Goal: Information Seeking & Learning: Find specific fact

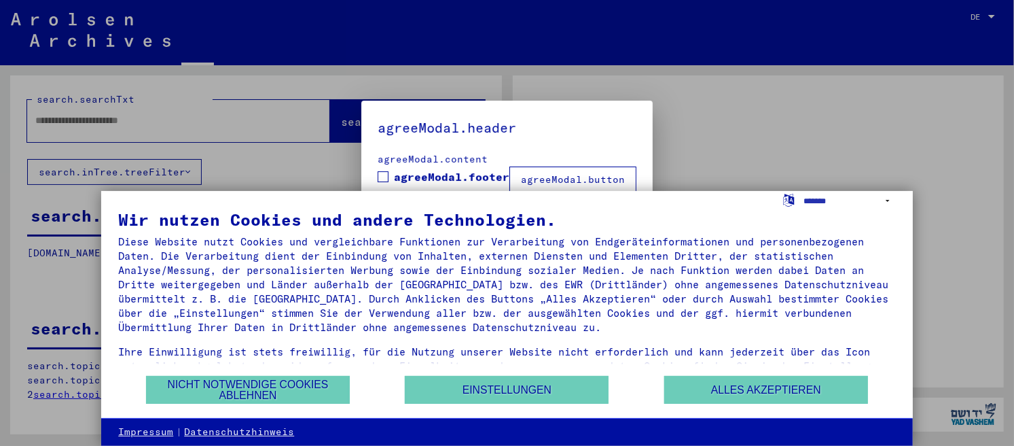
click at [862, 265] on div "Diese Website nutzt Cookies und vergleichbare Funktionen zur Verarbeitung von E…" at bounding box center [506, 284] width 777 height 100
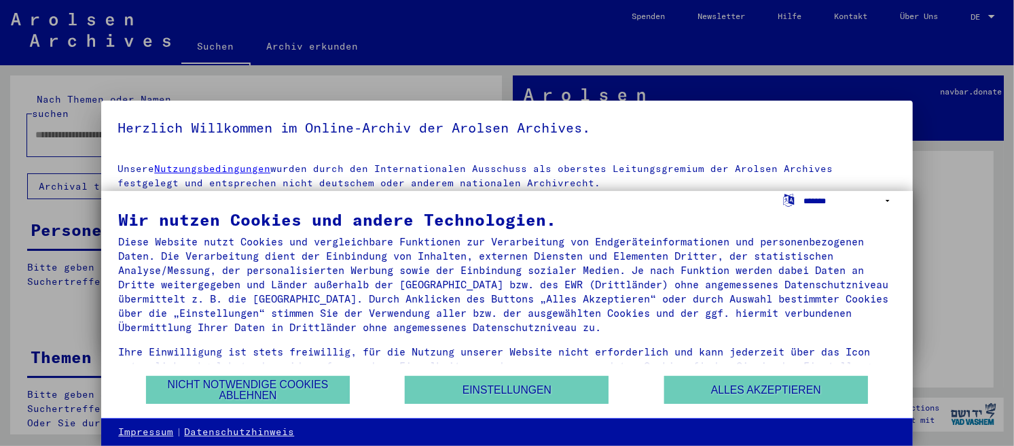
click at [804, 191] on select "**********" at bounding box center [850, 201] width 92 height 20
select select "*****"
click option "**********" at bounding box center [0, 0] width 0 height 0
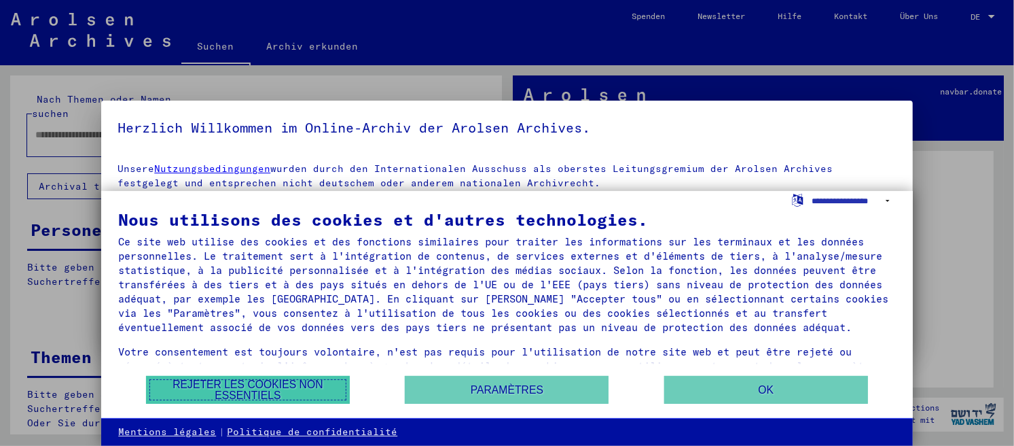
click at [309, 383] on button "Rejeter les cookies non essentiels" at bounding box center [248, 390] width 204 height 28
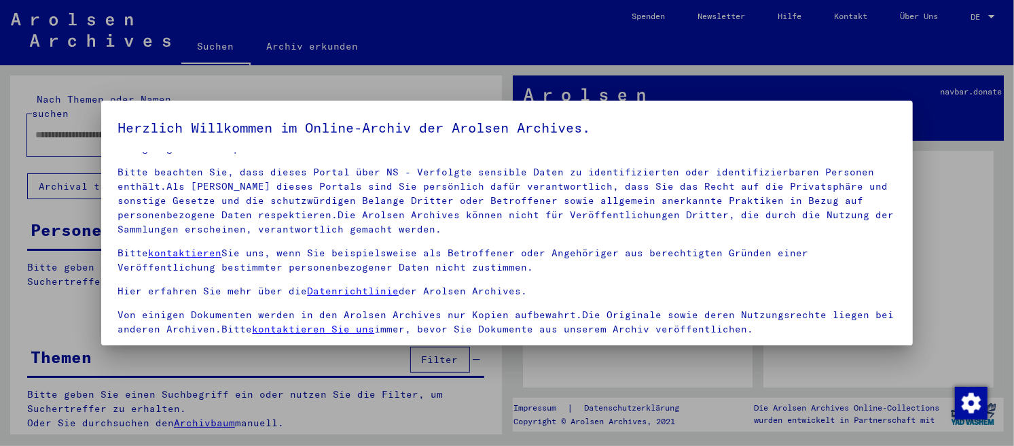
scroll to position [36, 0]
click at [958, 259] on div at bounding box center [507, 223] width 1014 height 446
drag, startPoint x: 970, startPoint y: 277, endPoint x: 966, endPoint y: 268, distance: 10.3
click at [970, 276] on div at bounding box center [507, 223] width 1014 height 446
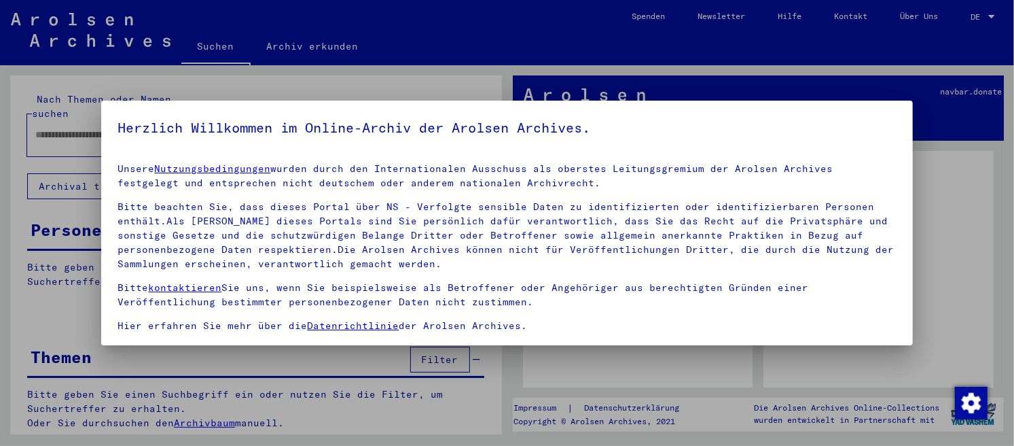
click at [816, 189] on p "Unsere Nutzungsbedingungen wurden durch den Internationalen Ausschuss als obers…" at bounding box center [507, 176] width 778 height 29
click at [926, 205] on div at bounding box center [507, 223] width 1014 height 446
click at [994, 12] on div at bounding box center [507, 223] width 1014 height 446
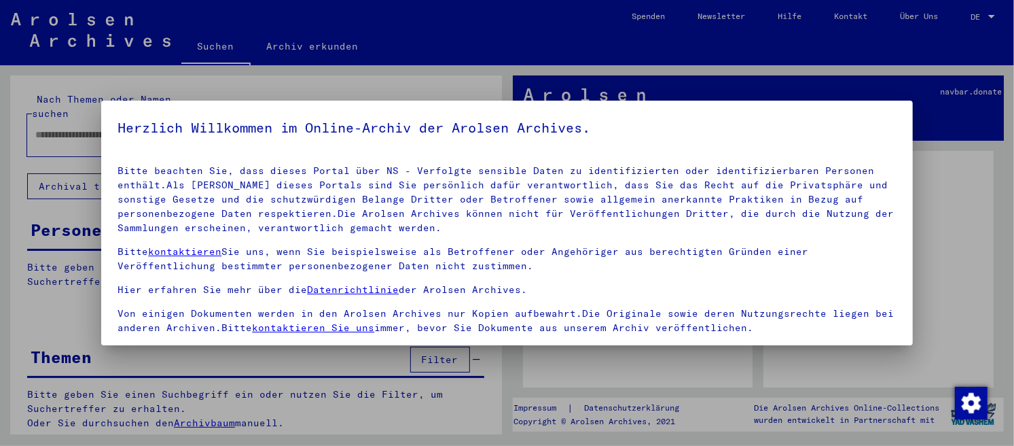
scroll to position [112, 0]
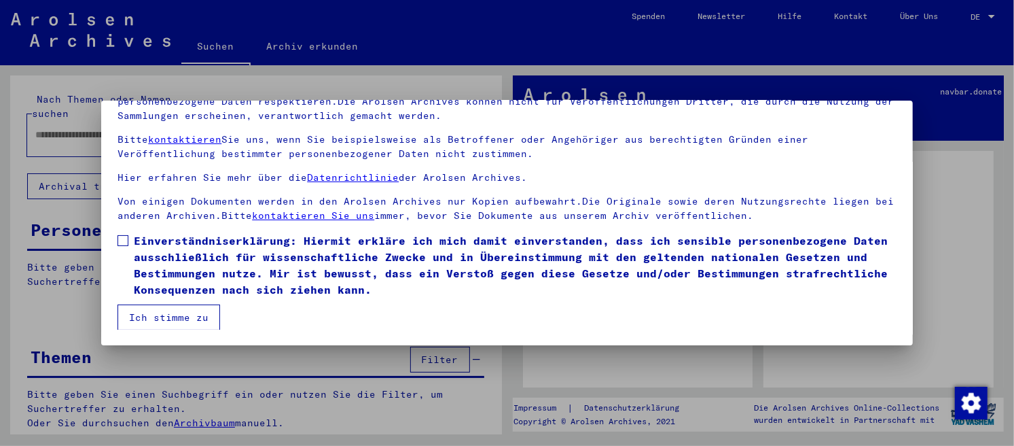
click at [204, 307] on button "Ich stimme zu" at bounding box center [169, 317] width 103 height 26
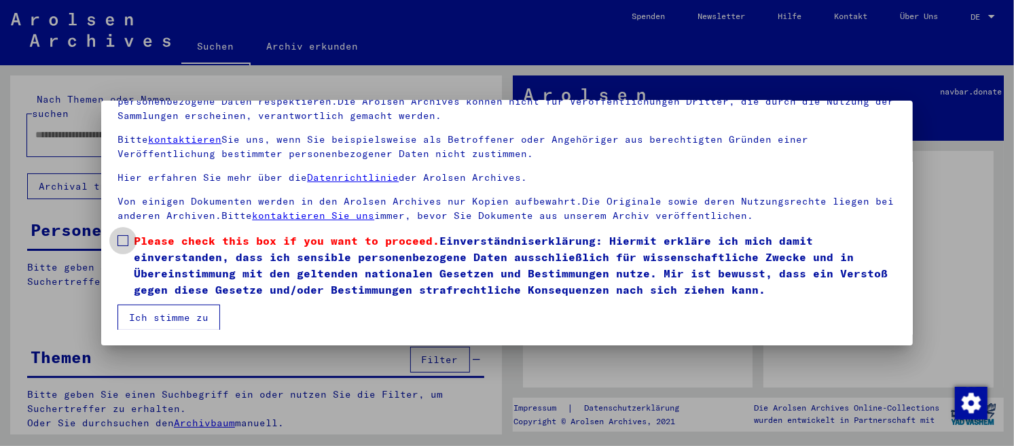
click at [124, 234] on label "Please check this box if you want to proceed. Einverständniserklärung: Hiermit …" at bounding box center [507, 264] width 778 height 65
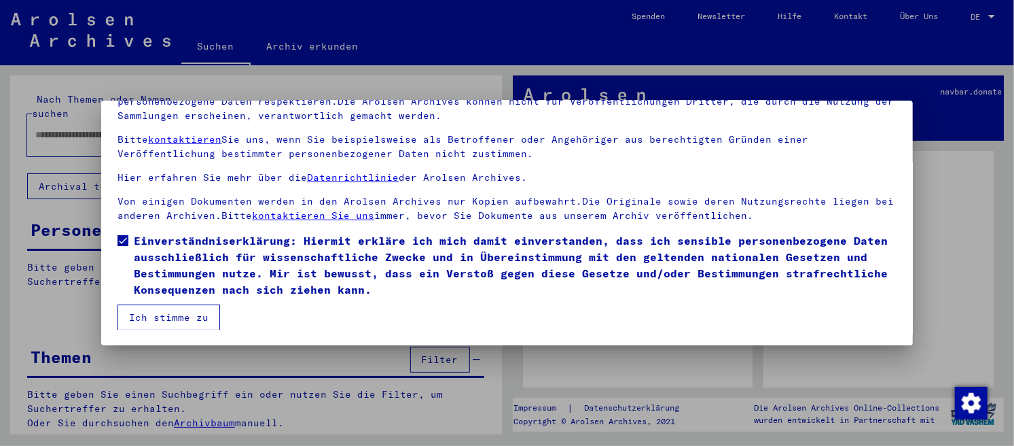
click at [152, 299] on mat-checkbox "Einverständniserklärung: Hiermit erkläre ich mich damit einverstanden, dass ich…" at bounding box center [507, 268] width 778 height 72
click at [185, 306] on button "Ich stimme zu" at bounding box center [169, 317] width 103 height 26
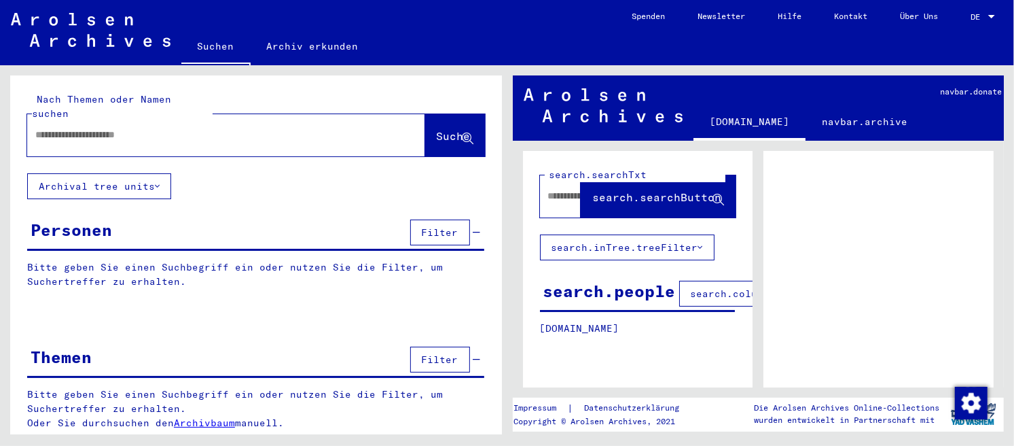
click at [993, 16] on div at bounding box center [991, 16] width 7 height 3
click at [974, 24] on span "English" at bounding box center [957, 23] width 33 height 10
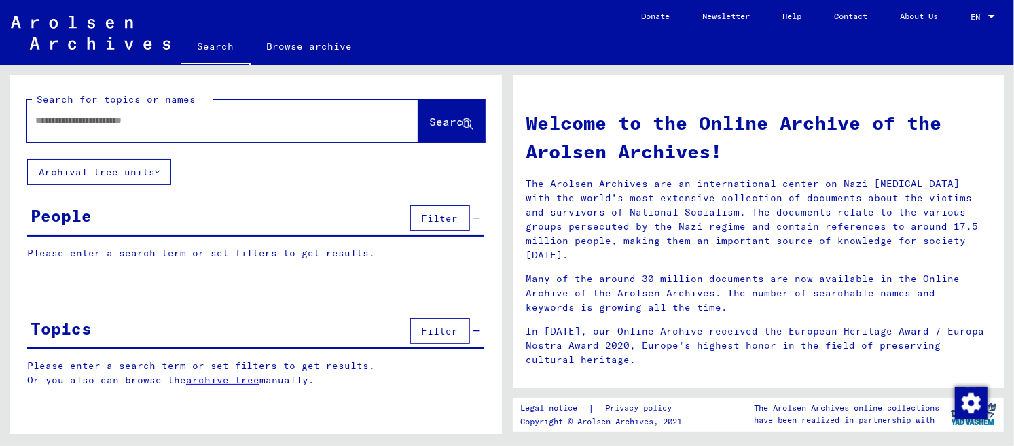
click at [234, 118] on input "text" at bounding box center [206, 120] width 342 height 14
type input "*****"
click at [430, 126] on span "Search" at bounding box center [450, 122] width 41 height 14
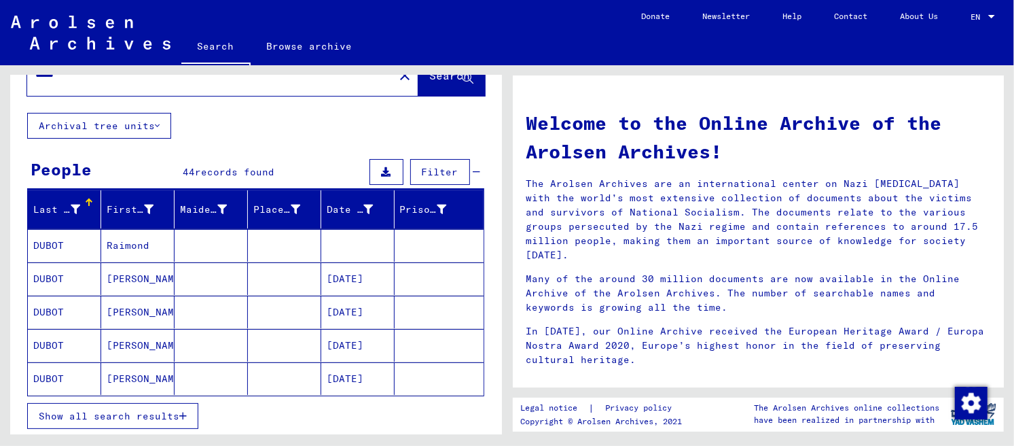
scroll to position [72, 0]
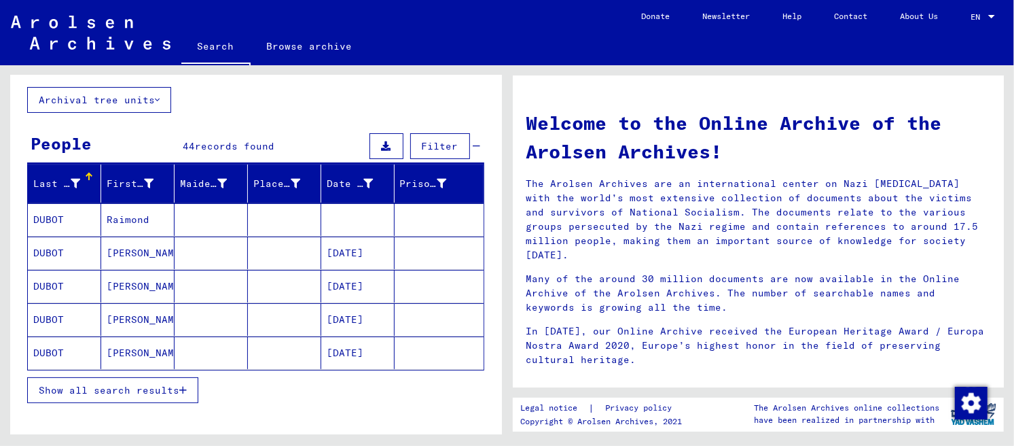
click at [57, 250] on mat-cell "DUBOT" at bounding box center [64, 252] width 73 height 33
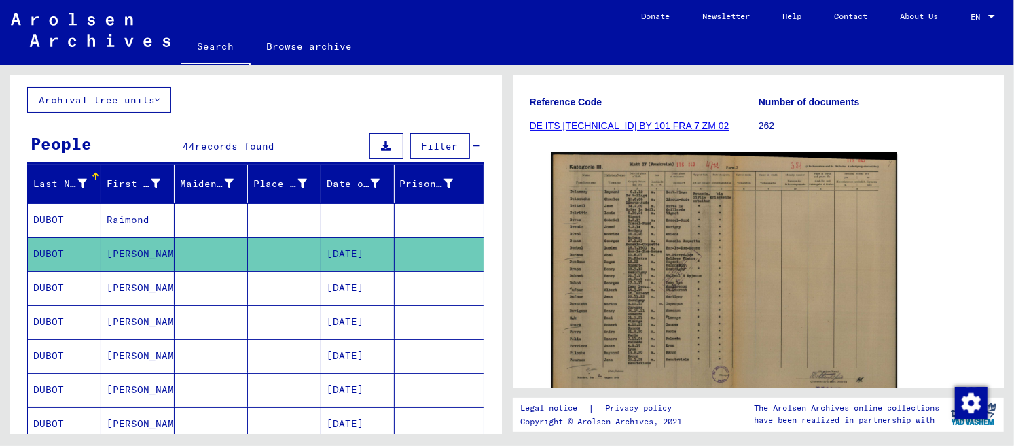
scroll to position [168, 0]
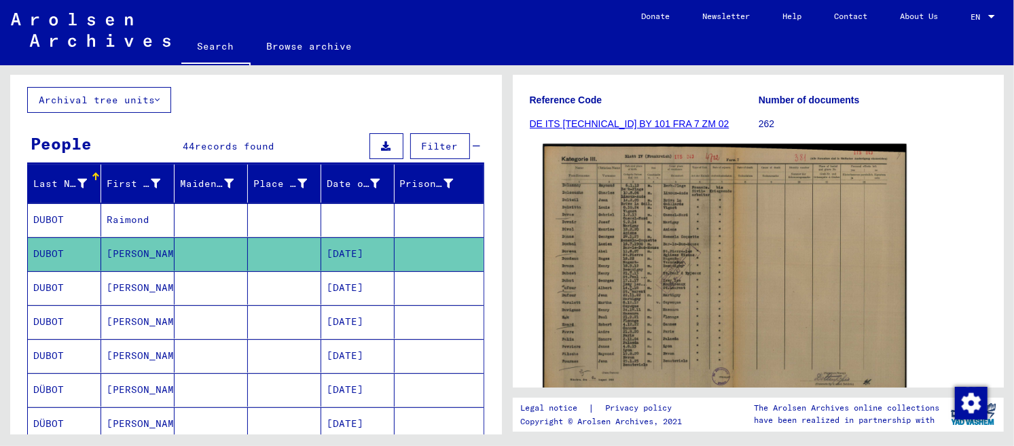
click at [630, 239] on img at bounding box center [724, 272] width 363 height 257
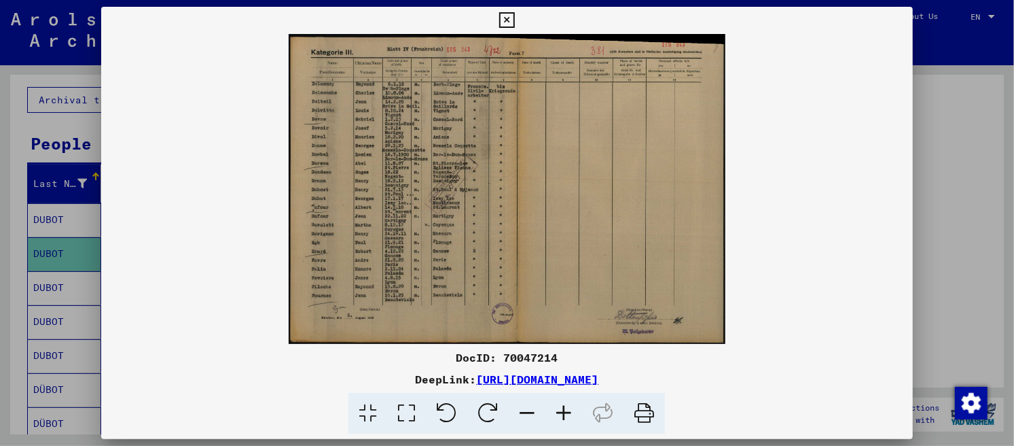
click at [564, 404] on icon at bounding box center [563, 413] width 37 height 41
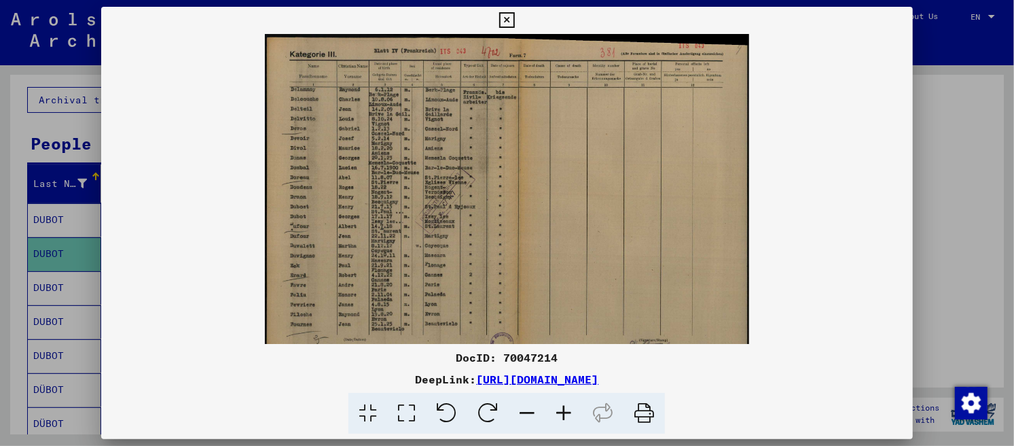
click at [564, 404] on icon at bounding box center [563, 413] width 37 height 41
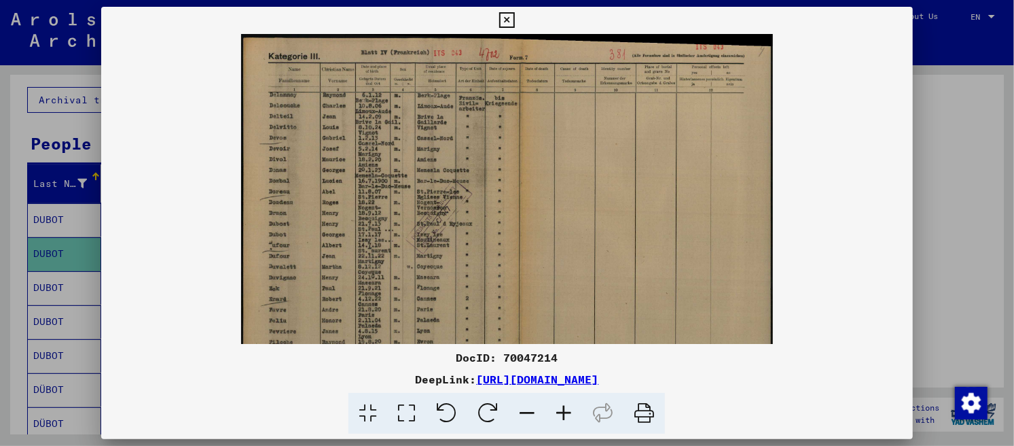
click at [564, 404] on icon at bounding box center [563, 413] width 37 height 41
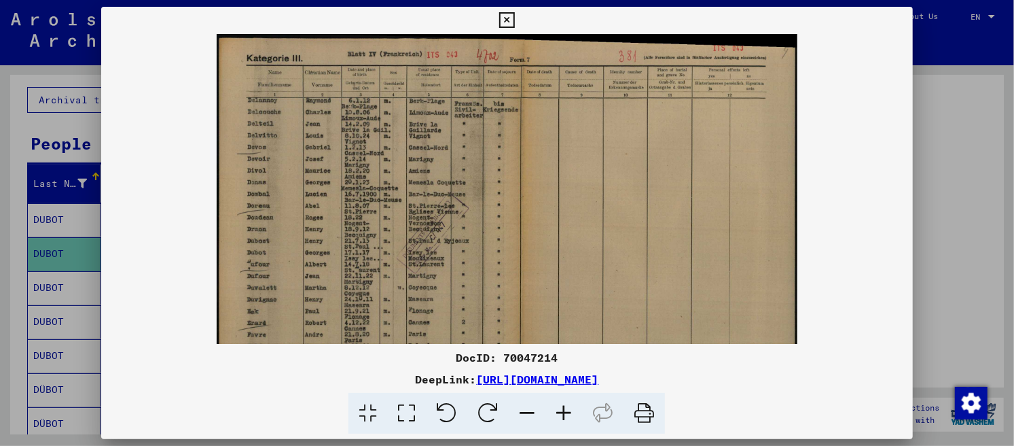
click at [564, 404] on icon at bounding box center [563, 413] width 37 height 41
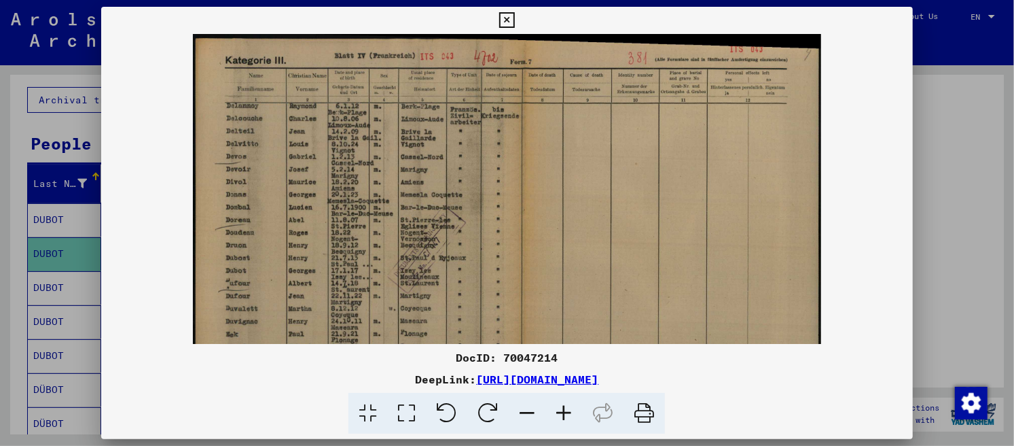
click at [564, 404] on icon at bounding box center [563, 413] width 37 height 41
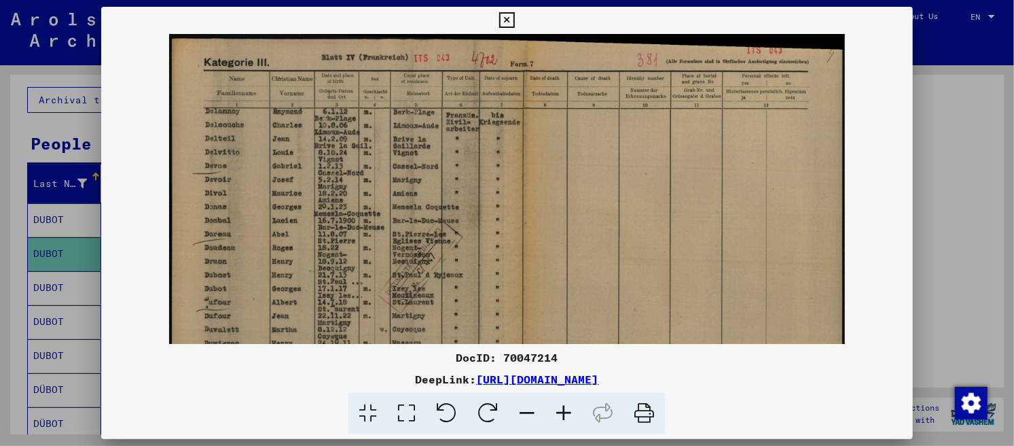
click at [564, 404] on icon at bounding box center [563, 413] width 37 height 41
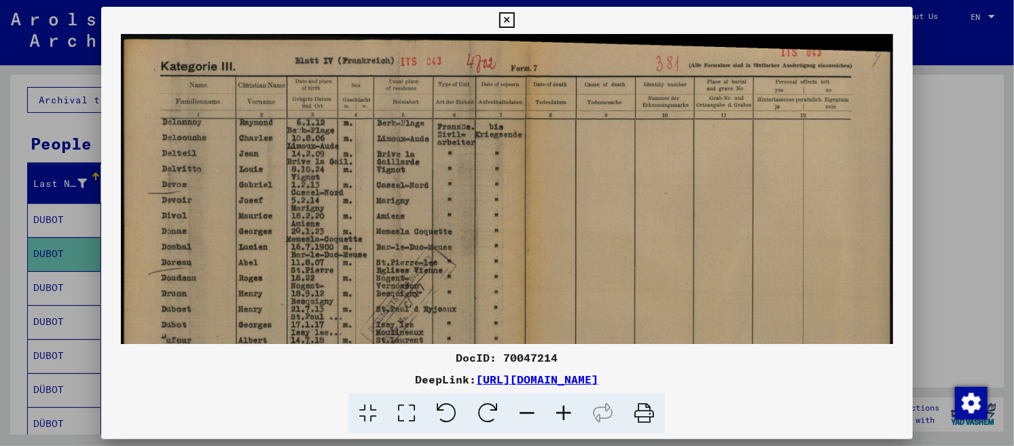
click at [564, 404] on icon at bounding box center [563, 413] width 37 height 41
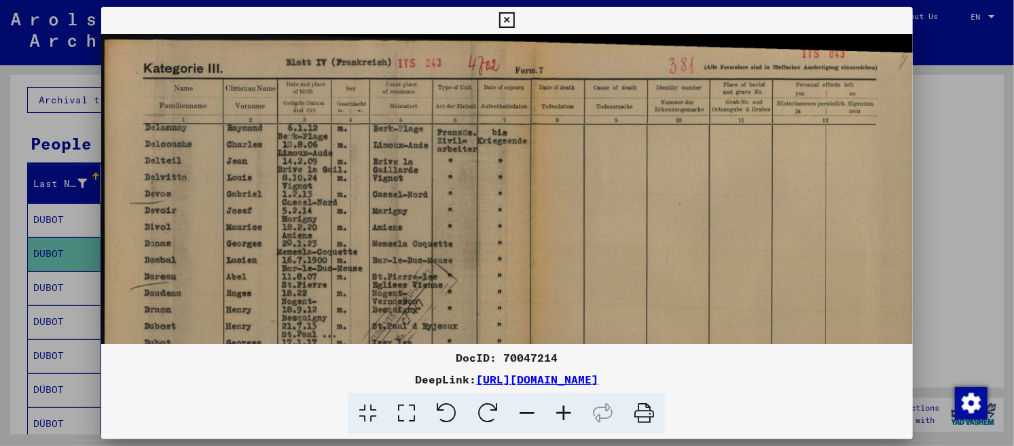
click at [564, 403] on icon at bounding box center [563, 413] width 37 height 41
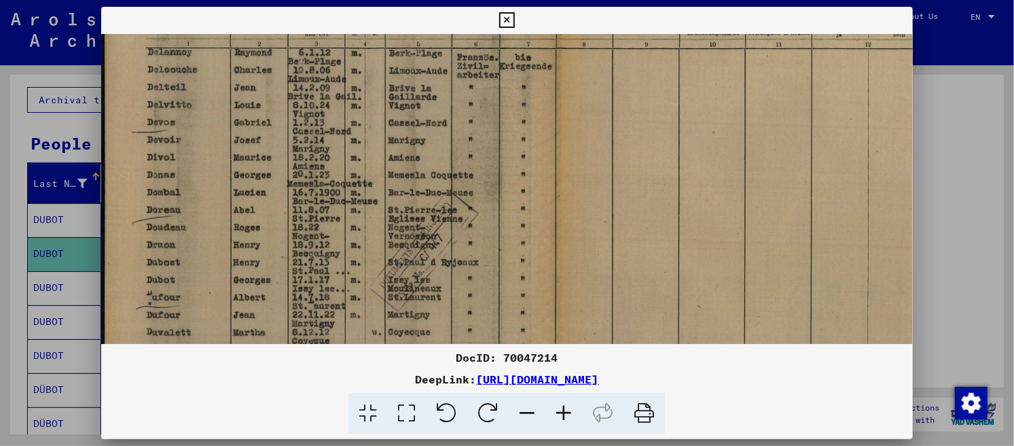
drag, startPoint x: 394, startPoint y: 263, endPoint x: 431, endPoint y: 180, distance: 90.6
click at [431, 180] on img at bounding box center [534, 260] width 867 height 615
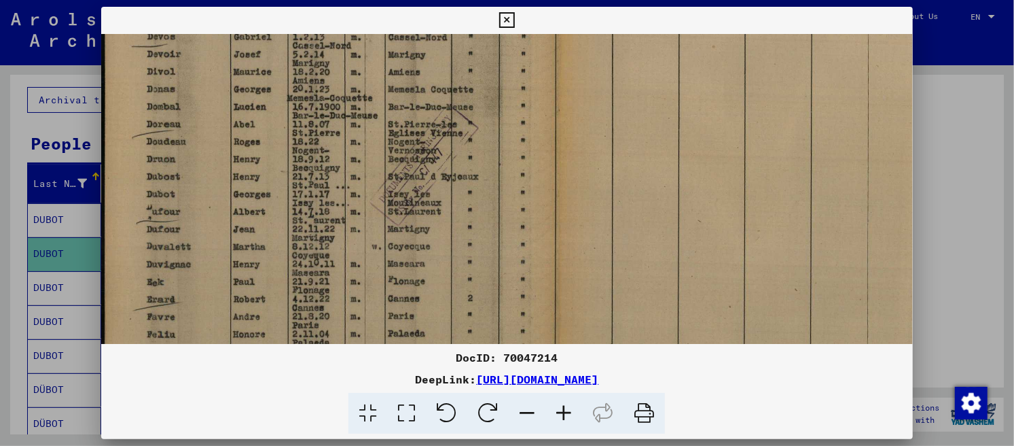
scroll to position [179, 1]
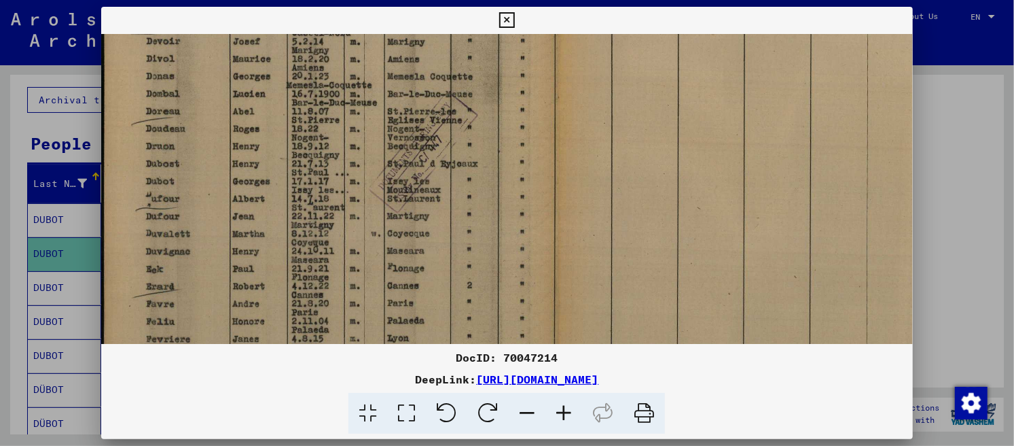
drag, startPoint x: 412, startPoint y: 262, endPoint x: 413, endPoint y: 182, distance: 80.2
click at [413, 182] on img at bounding box center [534, 162] width 867 height 615
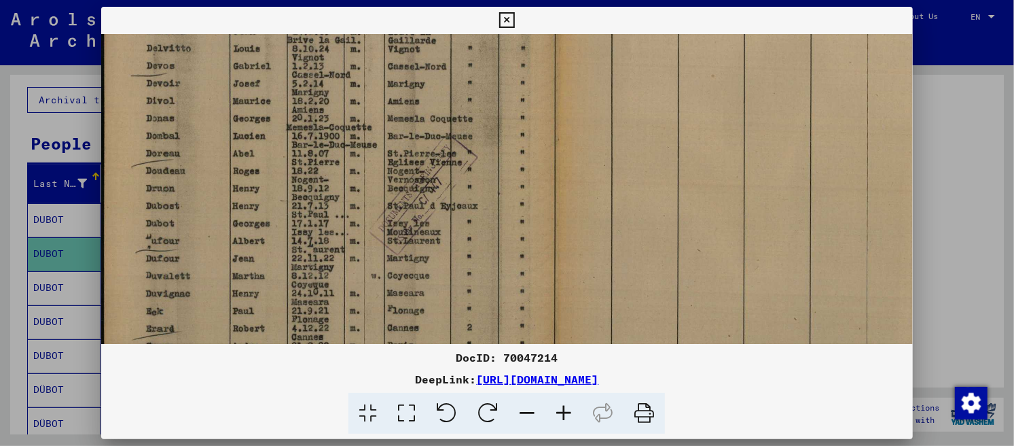
scroll to position [128, 1]
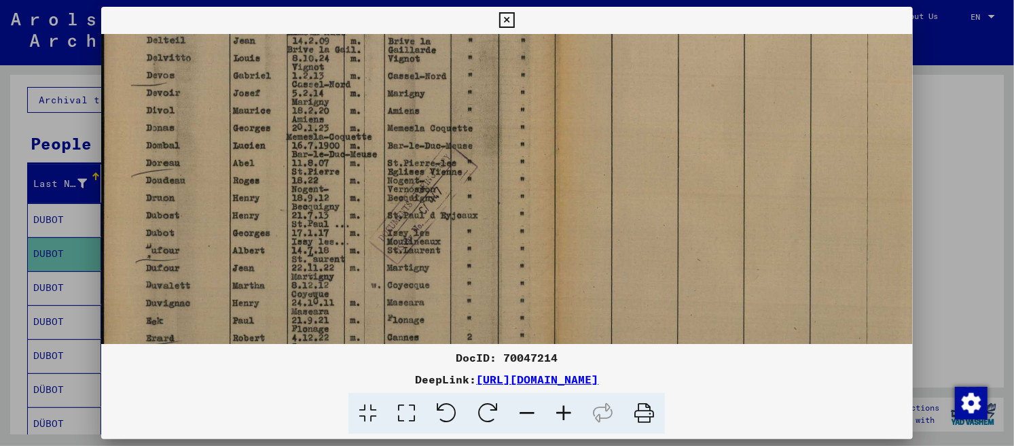
drag, startPoint x: 308, startPoint y: 139, endPoint x: 308, endPoint y: 192, distance: 53.0
click at [308, 192] on img at bounding box center [534, 213] width 867 height 615
click at [560, 410] on icon at bounding box center [563, 413] width 37 height 41
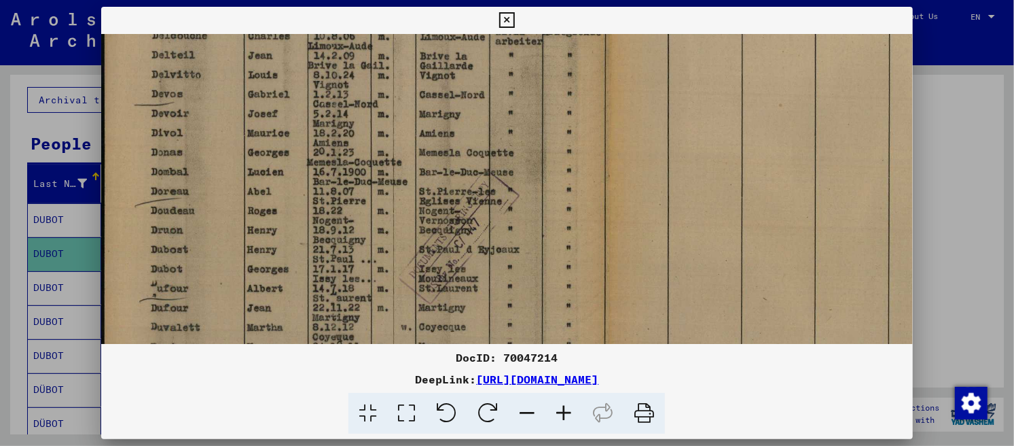
click at [560, 410] on icon at bounding box center [563, 413] width 37 height 41
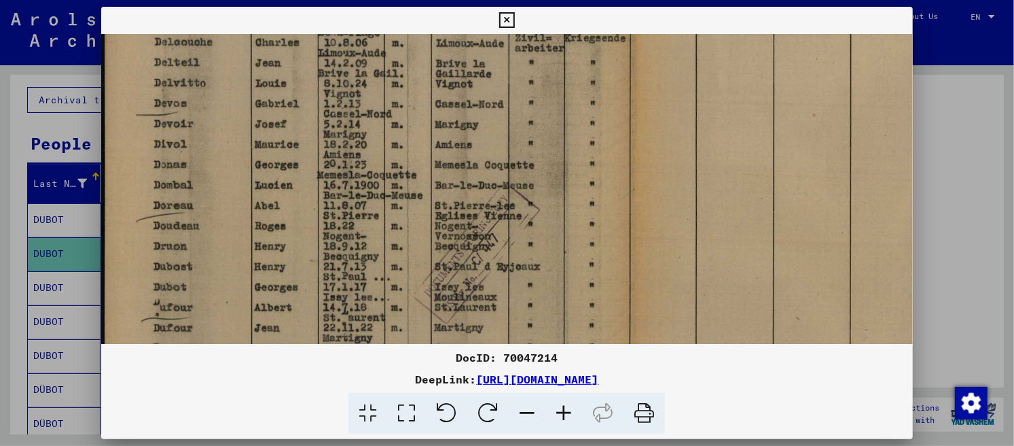
click at [562, 410] on icon at bounding box center [563, 413] width 37 height 41
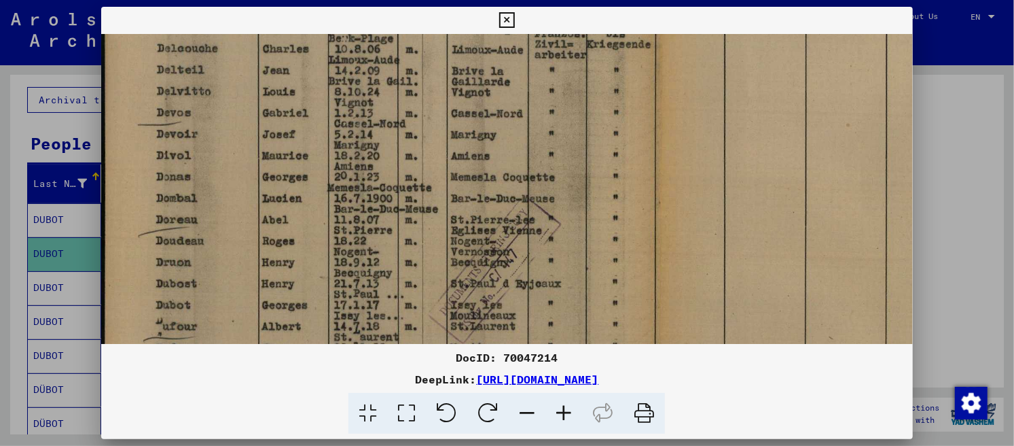
click at [562, 410] on icon at bounding box center [563, 413] width 37 height 41
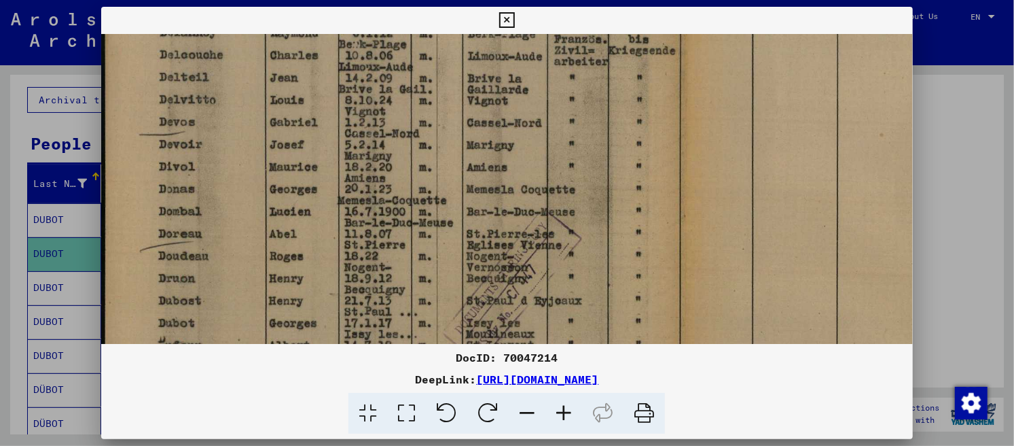
click at [562, 410] on icon at bounding box center [563, 413] width 37 height 41
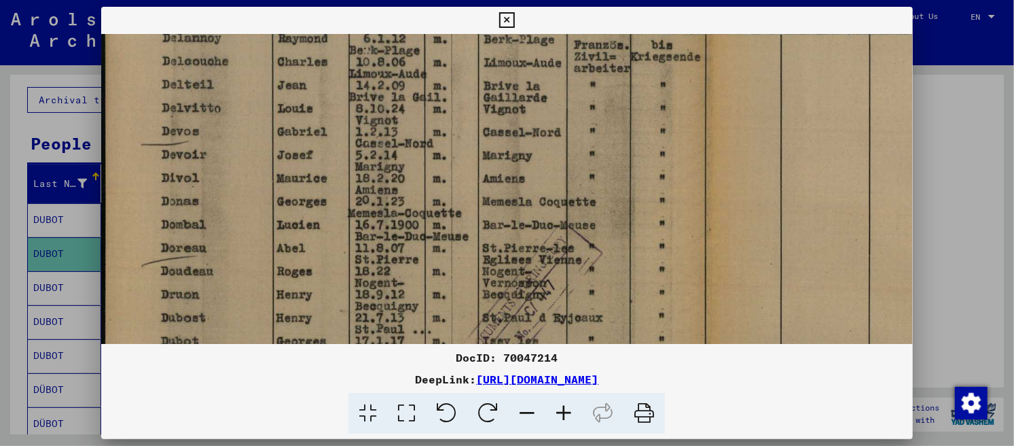
click at [562, 409] on icon at bounding box center [563, 413] width 37 height 41
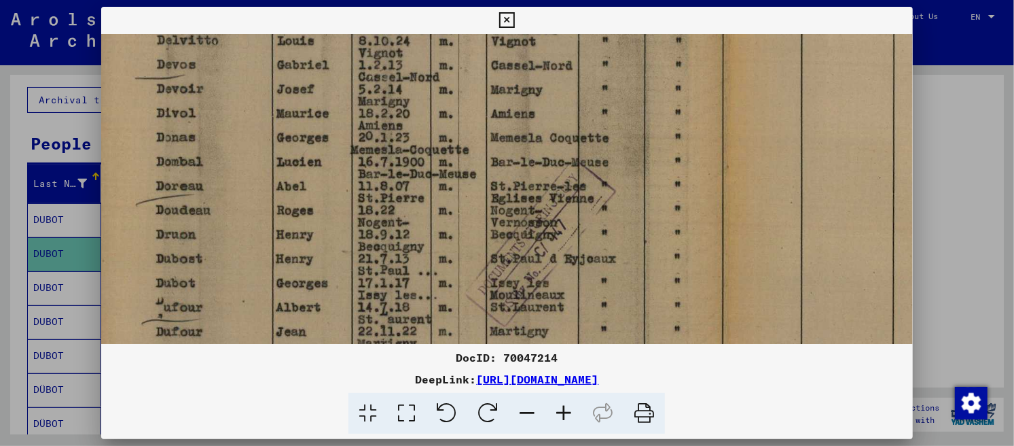
drag, startPoint x: 483, startPoint y: 259, endPoint x: 475, endPoint y: 179, distance: 81.2
click at [475, 179] on img at bounding box center [694, 256] width 1203 height 853
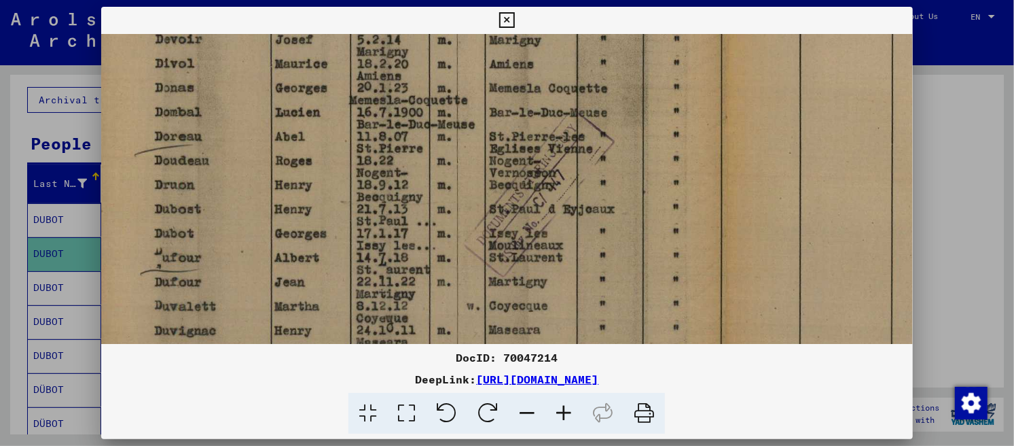
scroll to position [254, 10]
drag, startPoint x: 453, startPoint y: 267, endPoint x: 452, endPoint y: 213, distance: 53.7
click at [452, 213] on img at bounding box center [693, 206] width 1203 height 853
click at [515, 16] on icon at bounding box center [507, 20] width 16 height 16
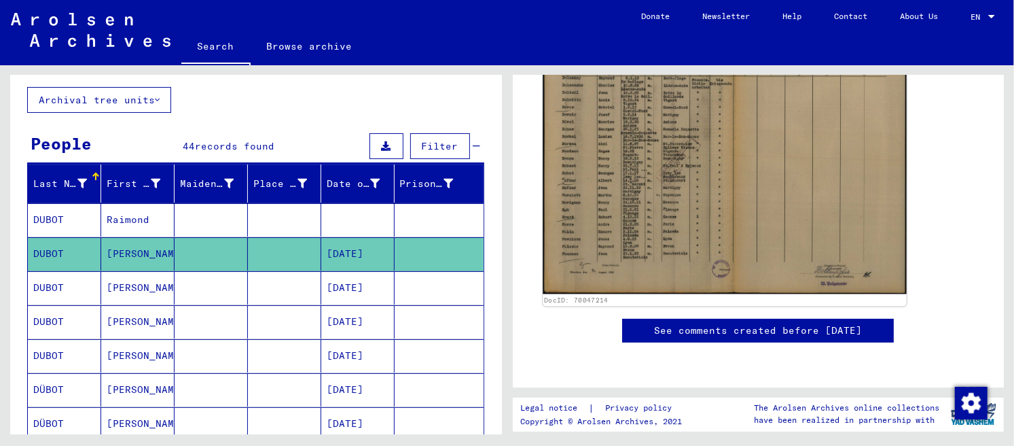
scroll to position [706, 0]
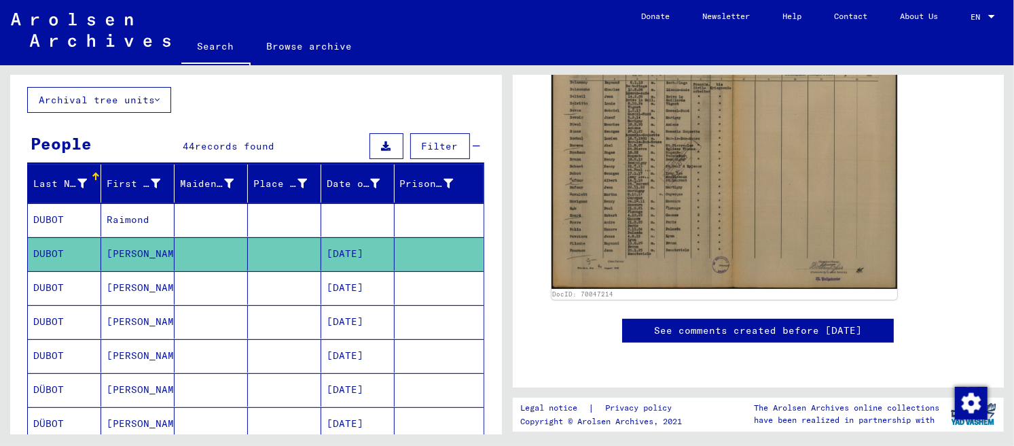
click at [132, 284] on mat-cell "[PERSON_NAME]" at bounding box center [137, 287] width 73 height 33
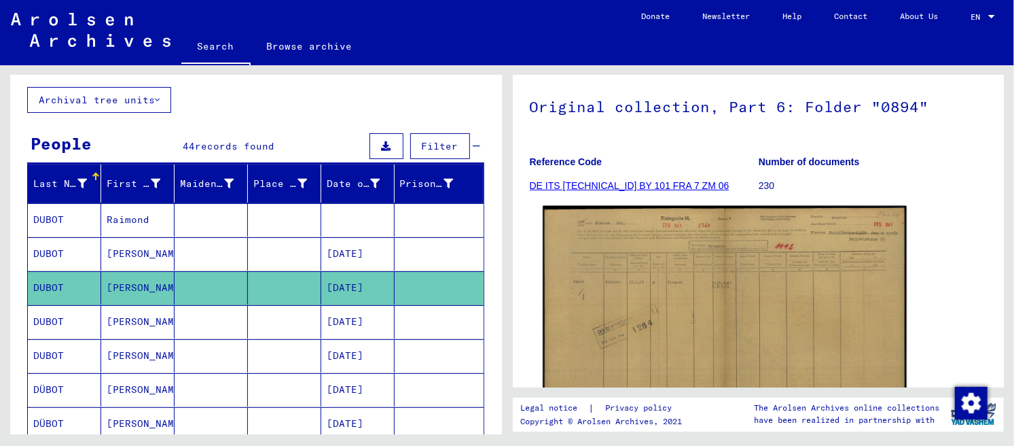
scroll to position [120, 0]
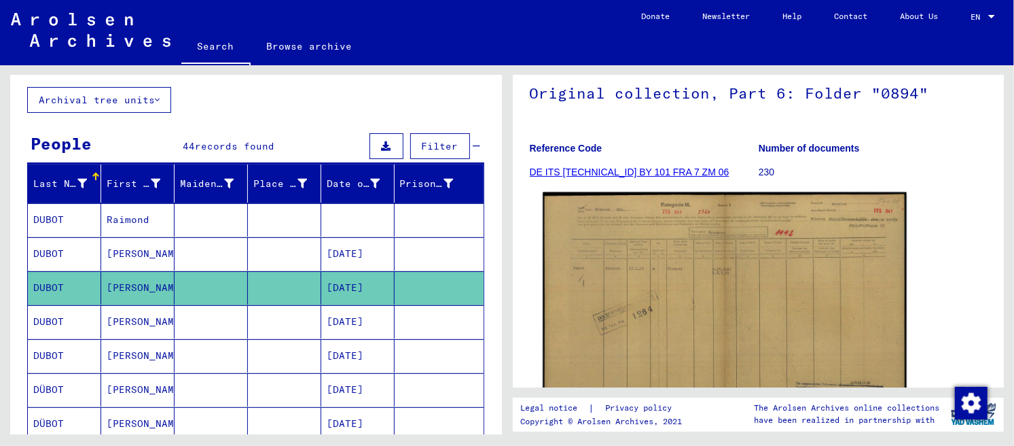
click at [665, 286] on img at bounding box center [724, 320] width 363 height 256
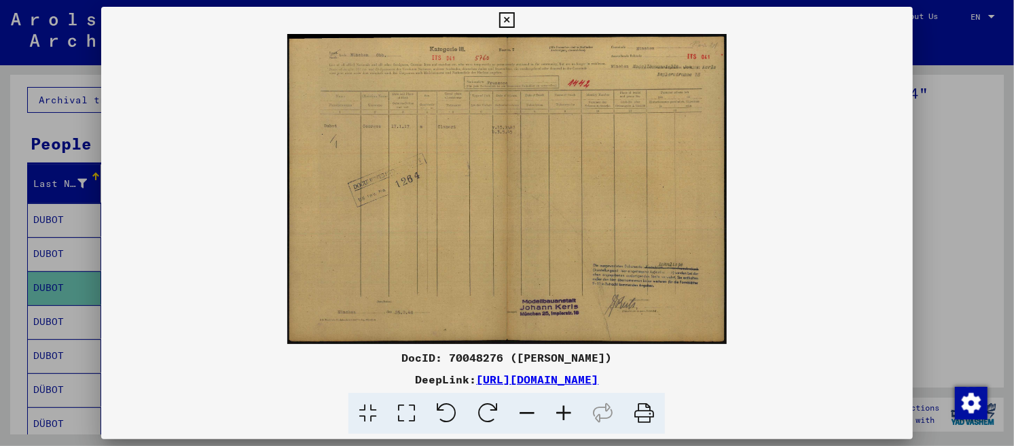
click at [569, 412] on icon at bounding box center [563, 413] width 37 height 41
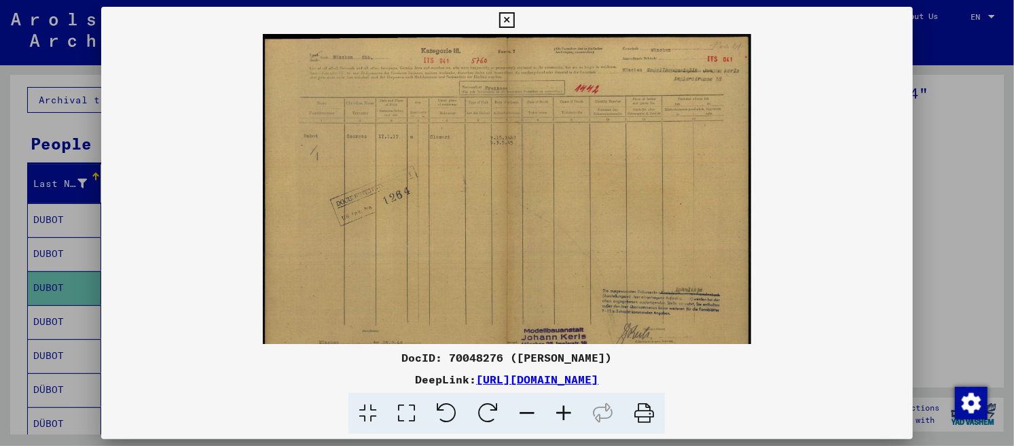
click at [569, 412] on icon at bounding box center [563, 413] width 37 height 41
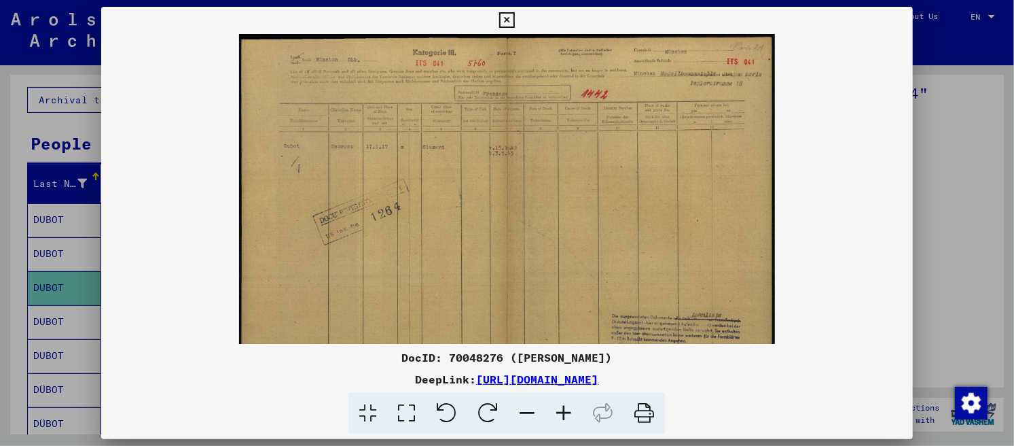
click at [569, 412] on icon at bounding box center [563, 413] width 37 height 41
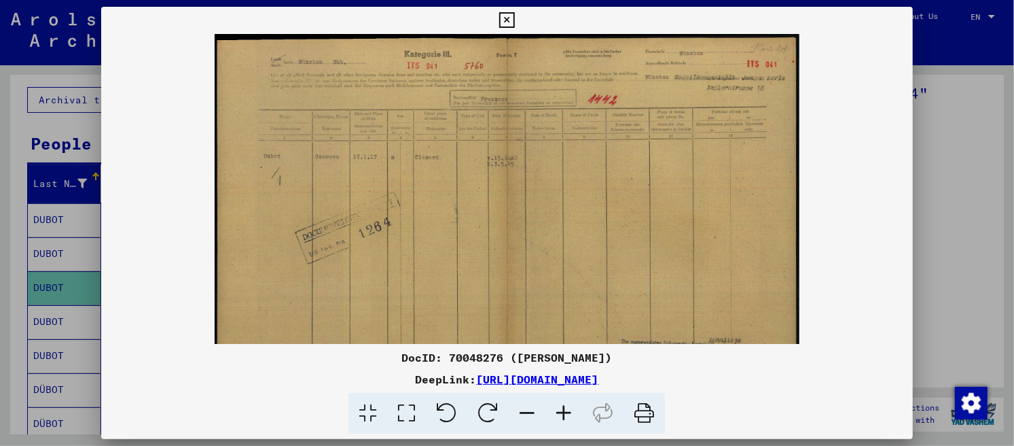
click at [569, 412] on icon at bounding box center [563, 413] width 37 height 41
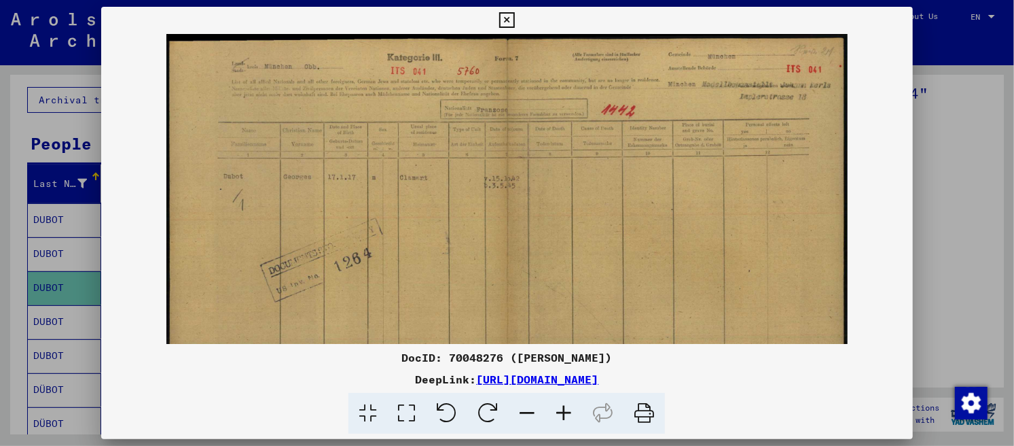
click at [569, 412] on icon at bounding box center [563, 413] width 37 height 41
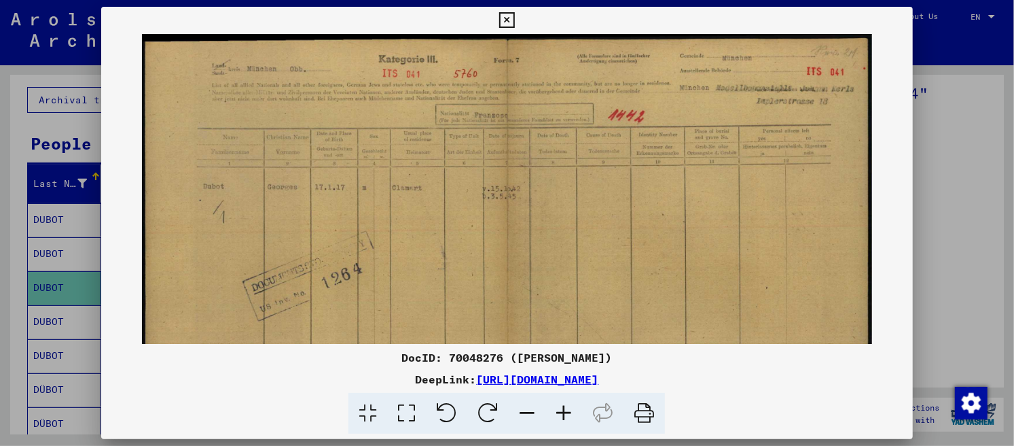
click at [569, 412] on icon at bounding box center [563, 413] width 37 height 41
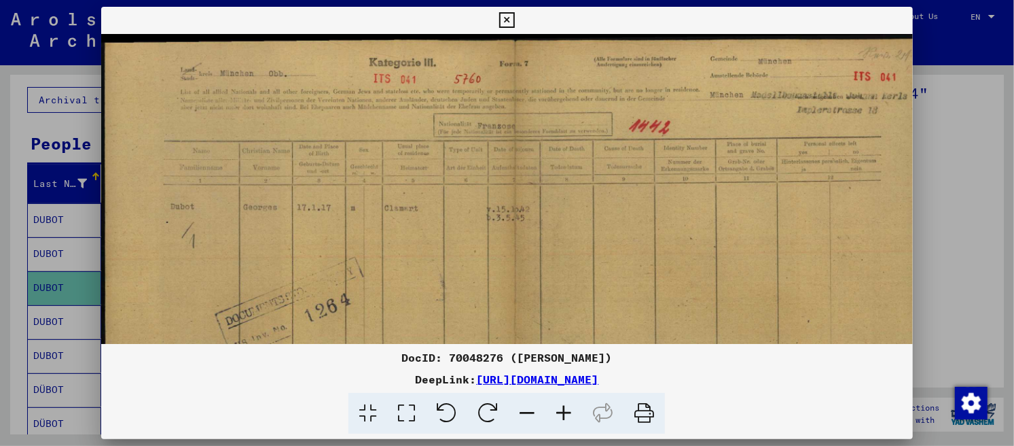
click at [569, 412] on icon at bounding box center [563, 413] width 37 height 41
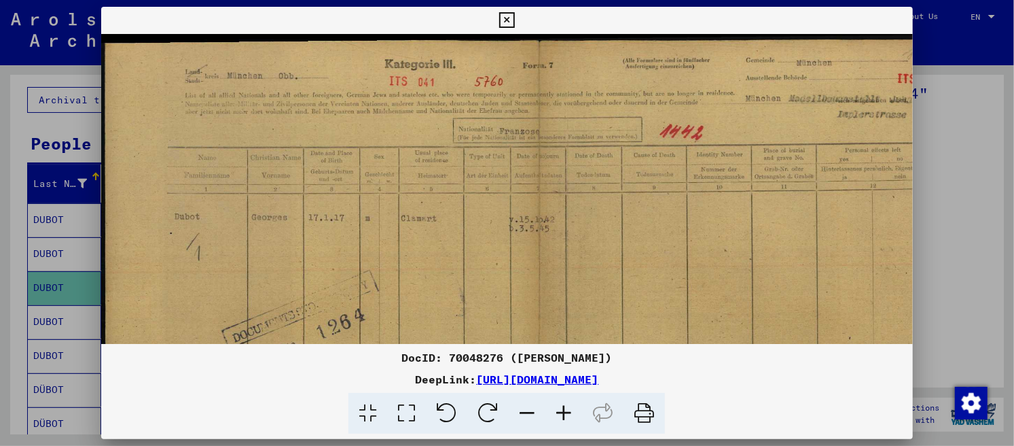
click at [569, 412] on icon at bounding box center [563, 413] width 37 height 41
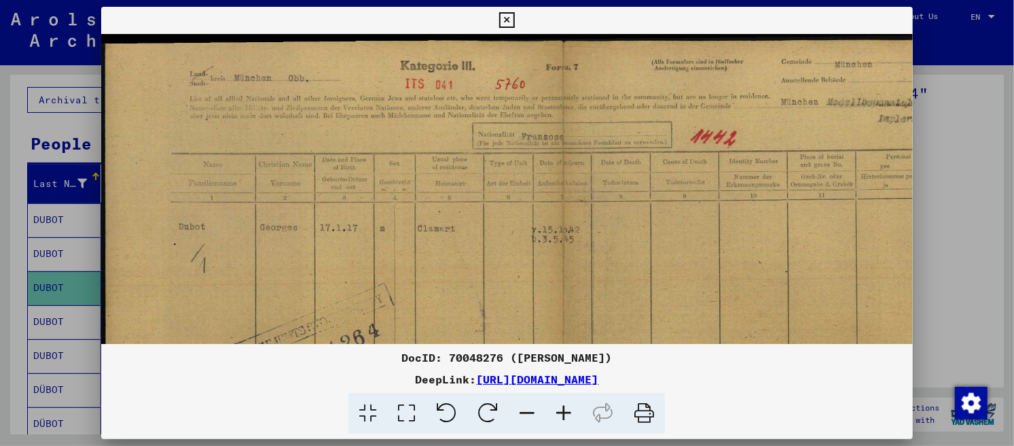
click at [569, 412] on icon at bounding box center [563, 413] width 37 height 41
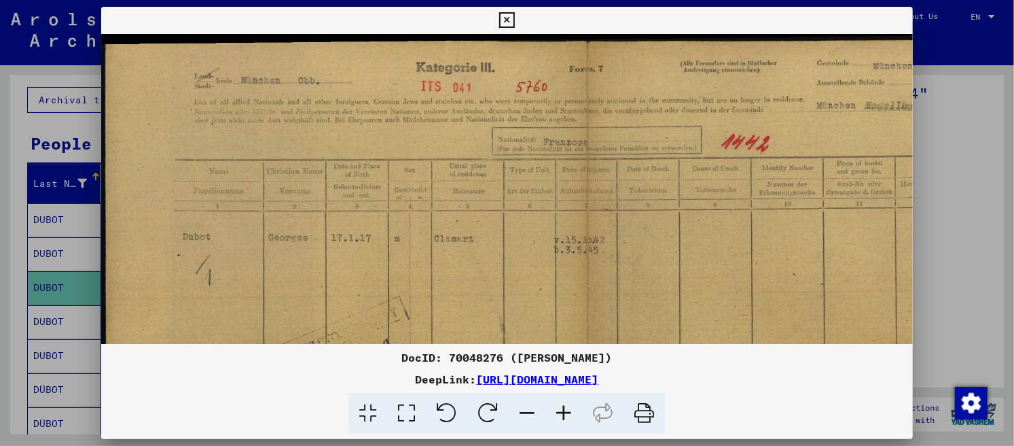
click at [569, 412] on icon at bounding box center [563, 413] width 37 height 41
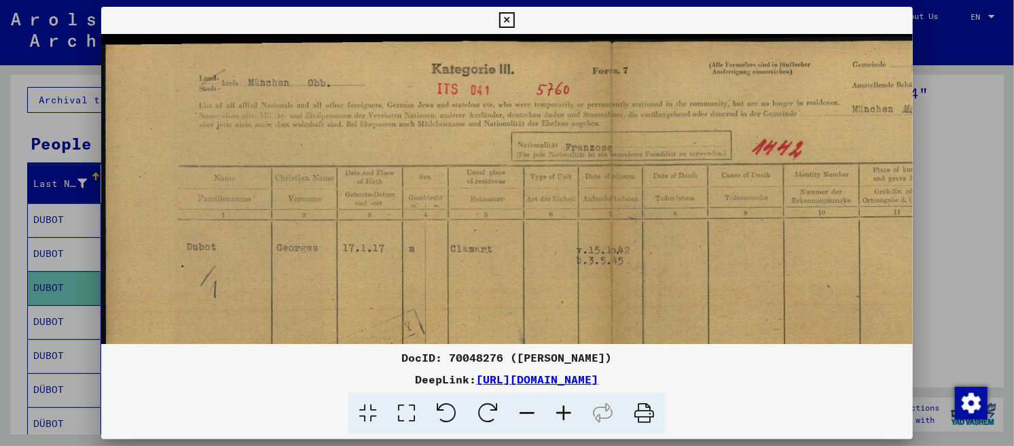
click at [569, 412] on icon at bounding box center [563, 413] width 37 height 41
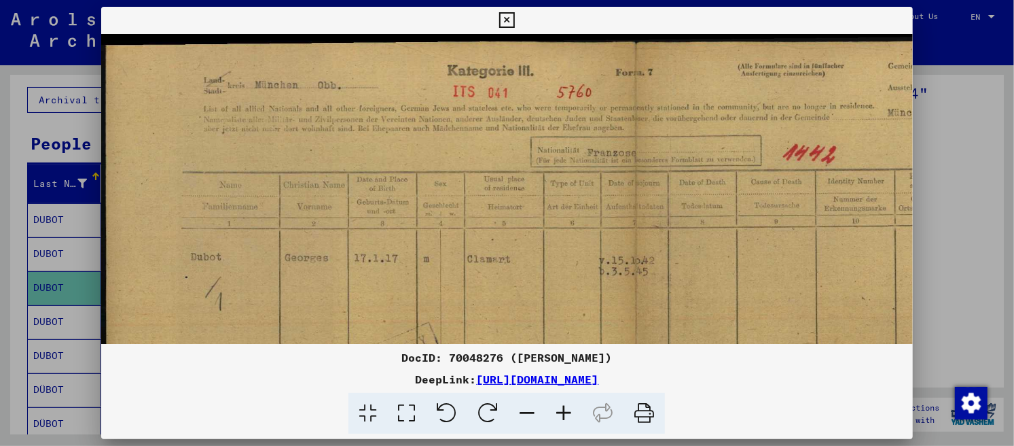
click at [569, 412] on icon at bounding box center [563, 413] width 37 height 41
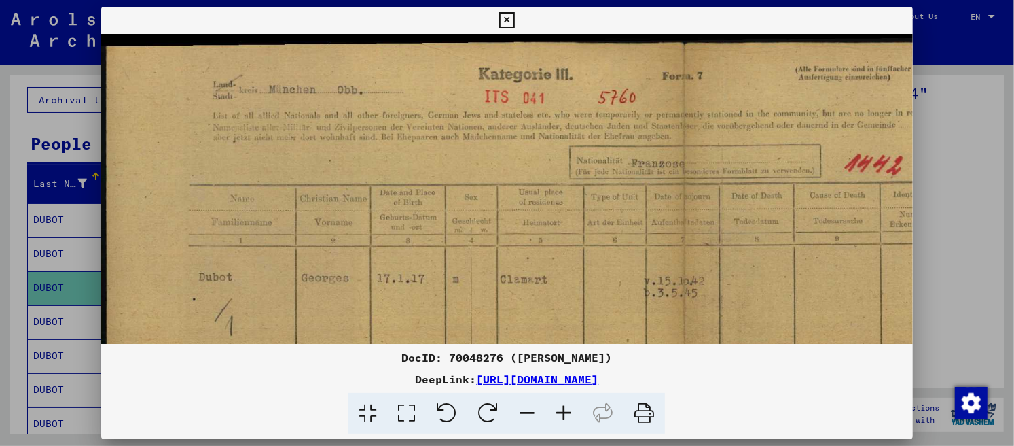
click at [569, 408] on icon at bounding box center [563, 413] width 37 height 41
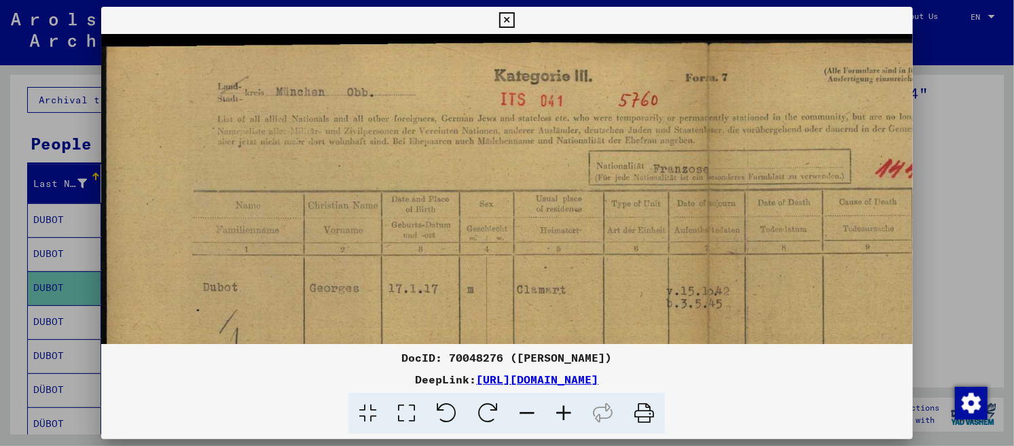
click at [569, 408] on icon at bounding box center [563, 413] width 37 height 41
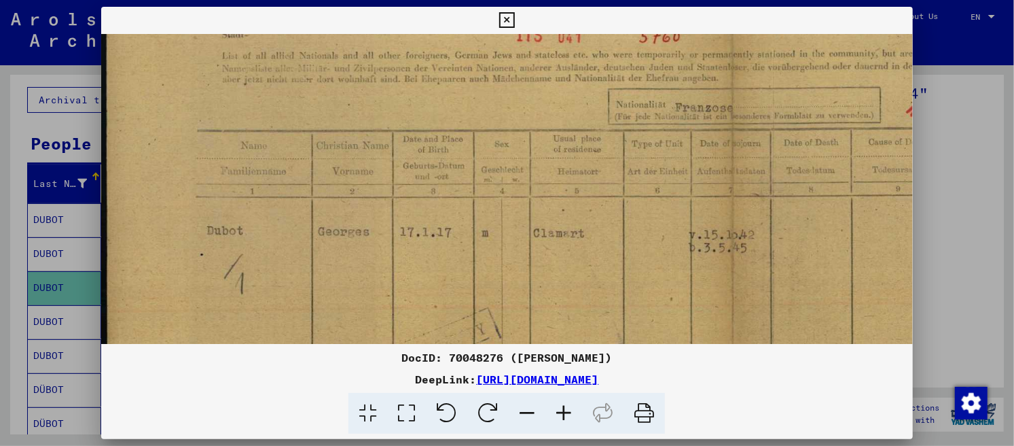
scroll to position [67, 0]
drag, startPoint x: 619, startPoint y: 298, endPoint x: 673, endPoint y: 229, distance: 87.6
click at [673, 229] on img at bounding box center [731, 410] width 1261 height 887
click at [515, 14] on icon at bounding box center [507, 20] width 16 height 16
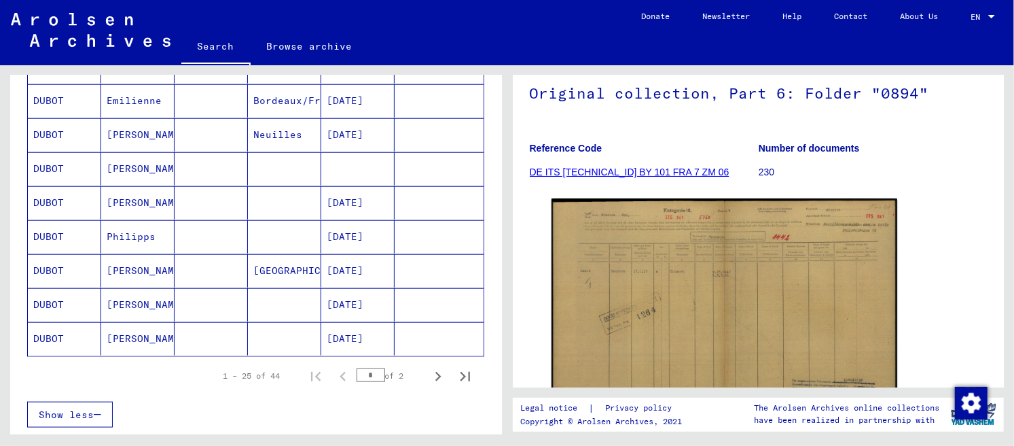
scroll to position [770, 0]
click at [434, 370] on icon "Next page" at bounding box center [438, 374] width 19 height 19
type input "*"
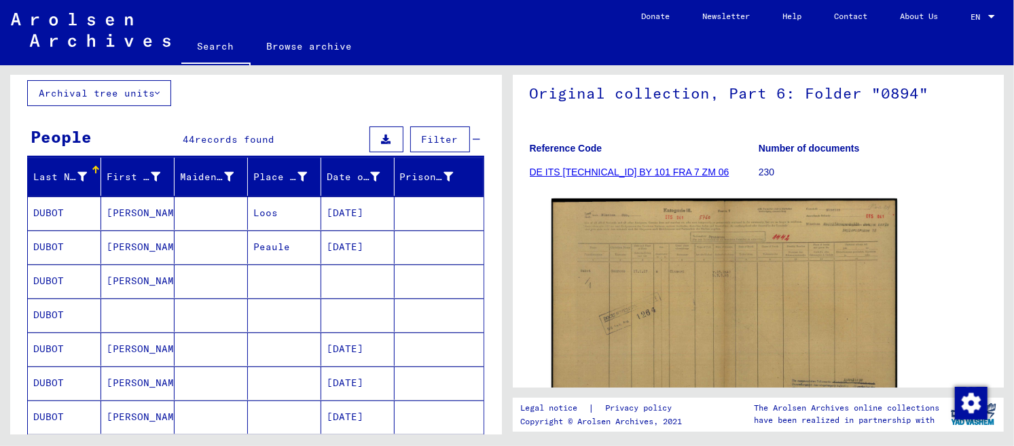
scroll to position [0, 0]
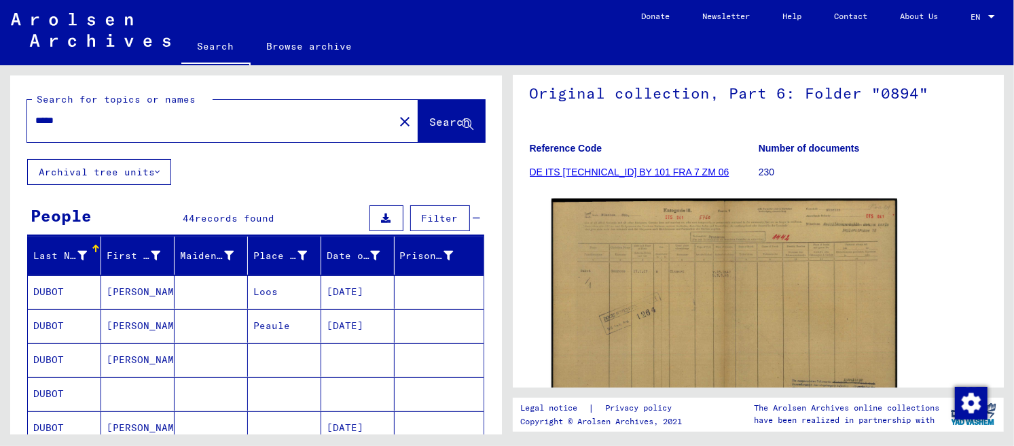
drag, startPoint x: 134, startPoint y: 117, endPoint x: 0, endPoint y: 117, distance: 134.5
click at [35, 117] on input "*****" at bounding box center [210, 120] width 350 height 14
type input "*********"
click at [442, 124] on span "Search" at bounding box center [450, 122] width 41 height 14
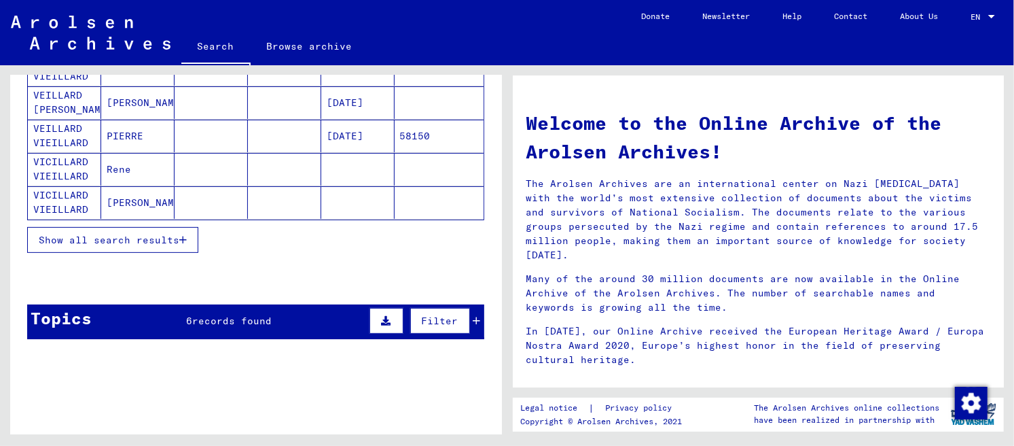
scroll to position [192, 0]
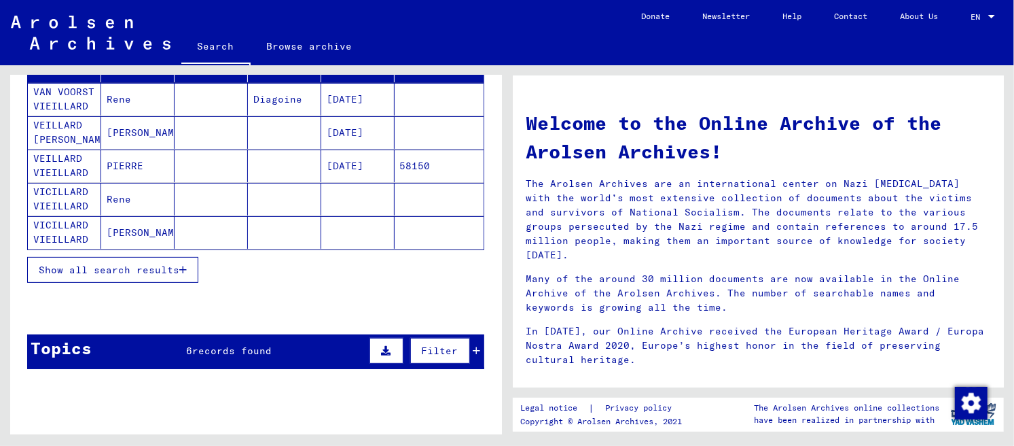
click at [165, 269] on span "Show all search results" at bounding box center [109, 270] width 141 height 12
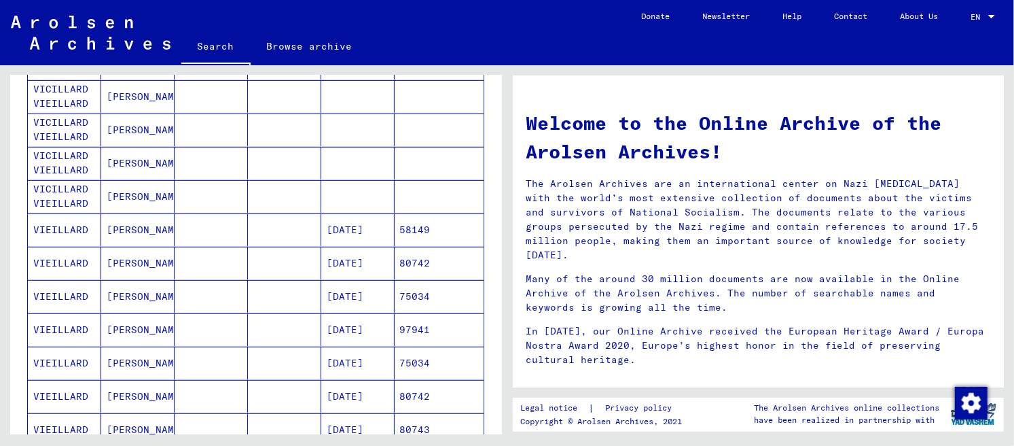
scroll to position [433, 0]
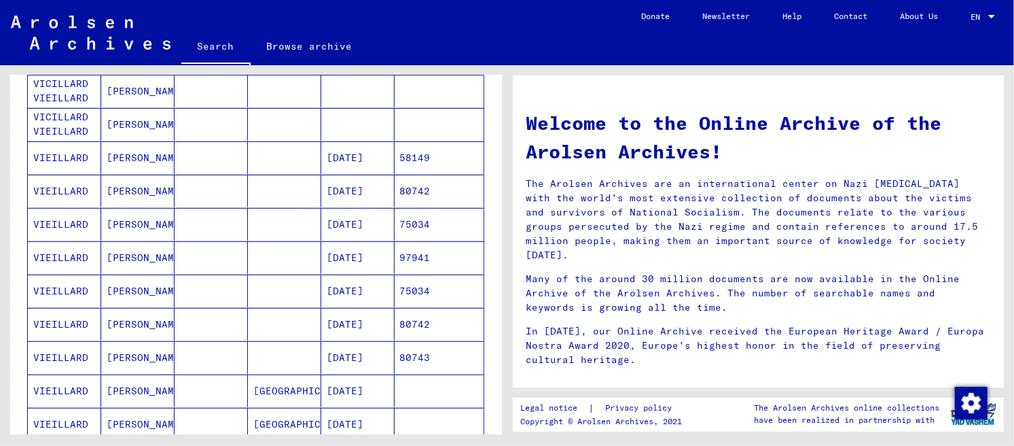
click at [338, 223] on mat-cell "[DATE]" at bounding box center [357, 224] width 73 height 33
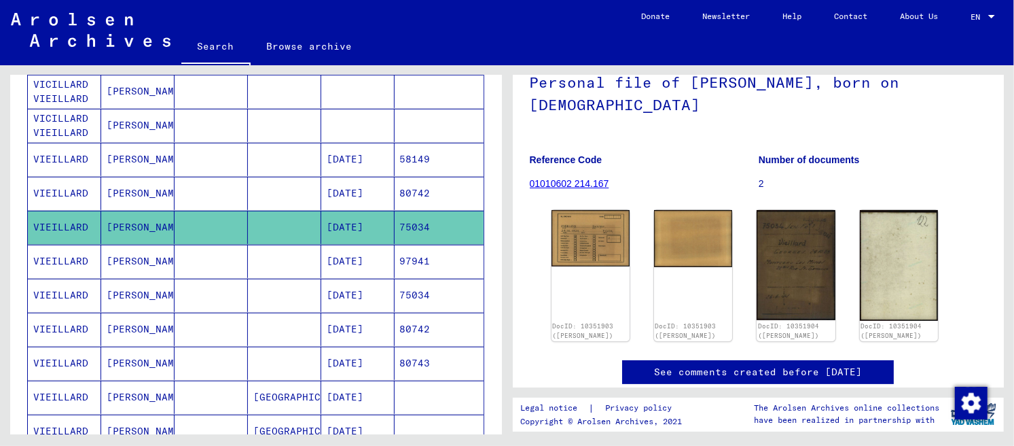
scroll to position [96, 0]
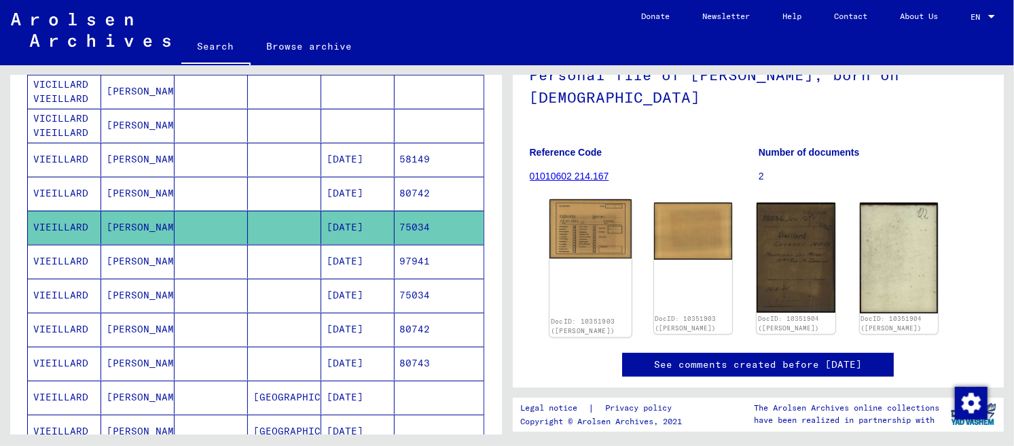
click at [594, 241] on img at bounding box center [591, 228] width 82 height 59
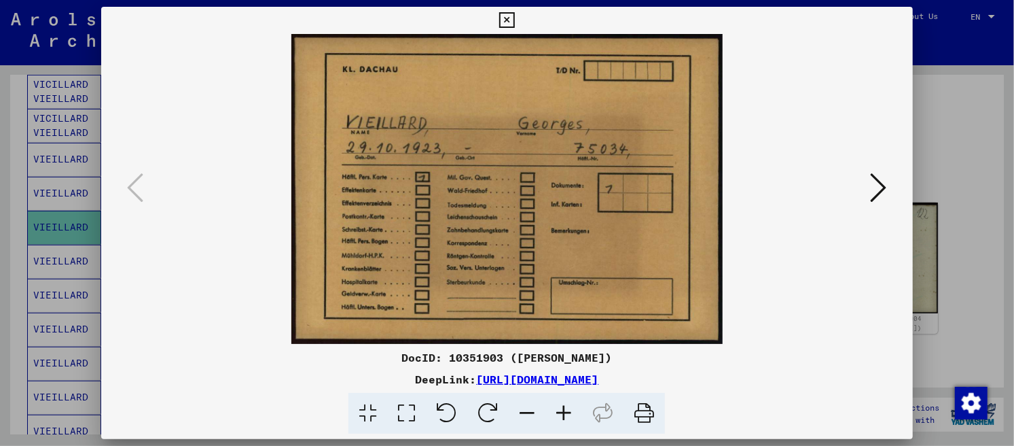
click at [874, 183] on icon at bounding box center [879, 187] width 16 height 33
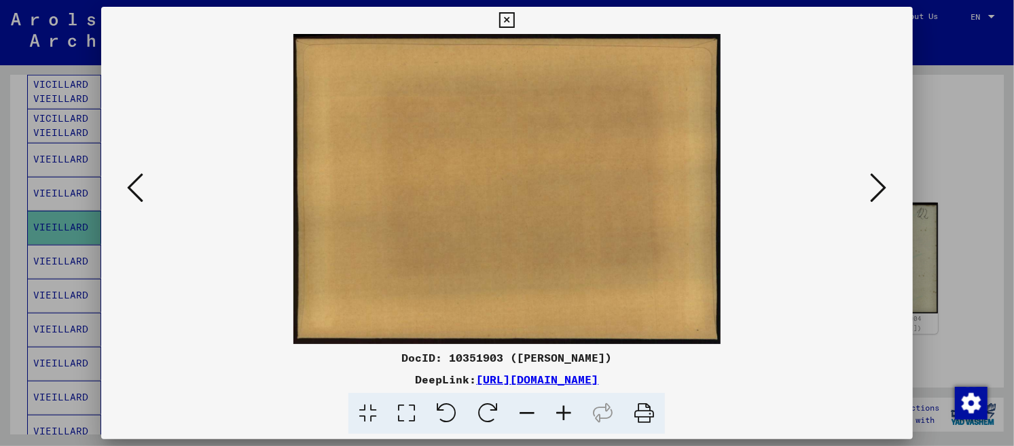
click at [874, 183] on icon at bounding box center [879, 187] width 16 height 33
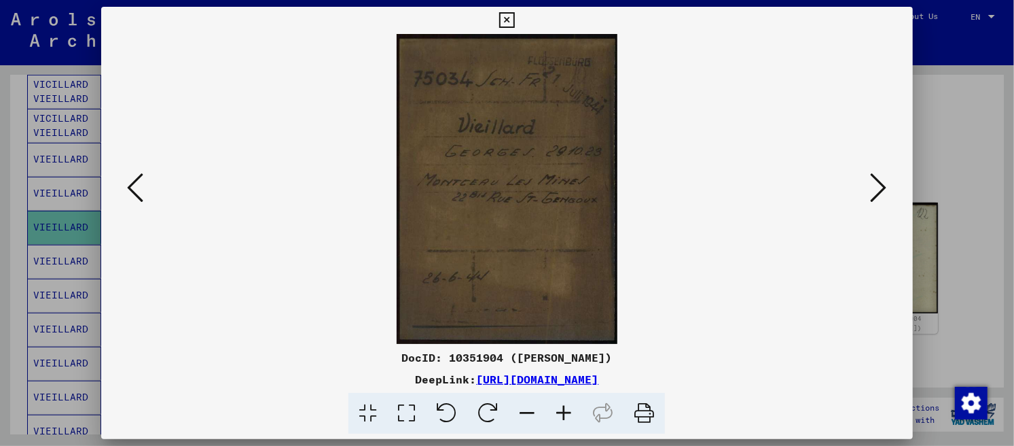
click at [876, 184] on icon at bounding box center [879, 187] width 16 height 33
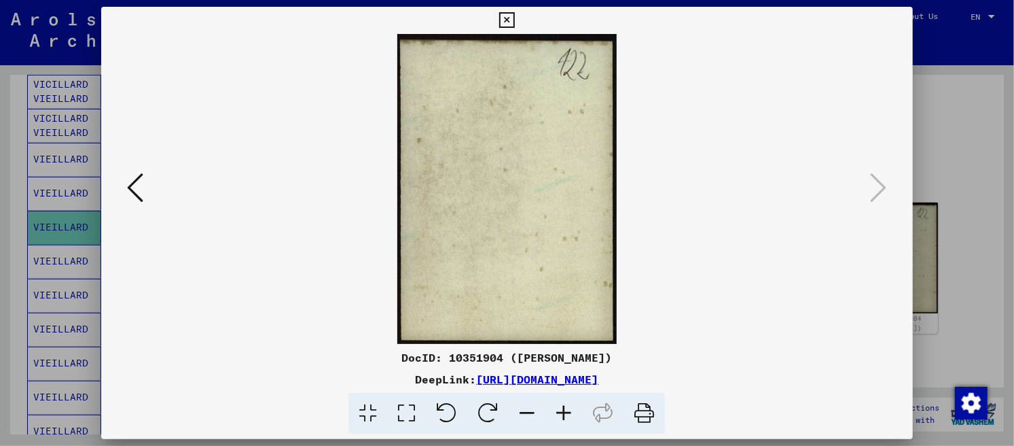
click at [515, 20] on icon at bounding box center [507, 20] width 16 height 16
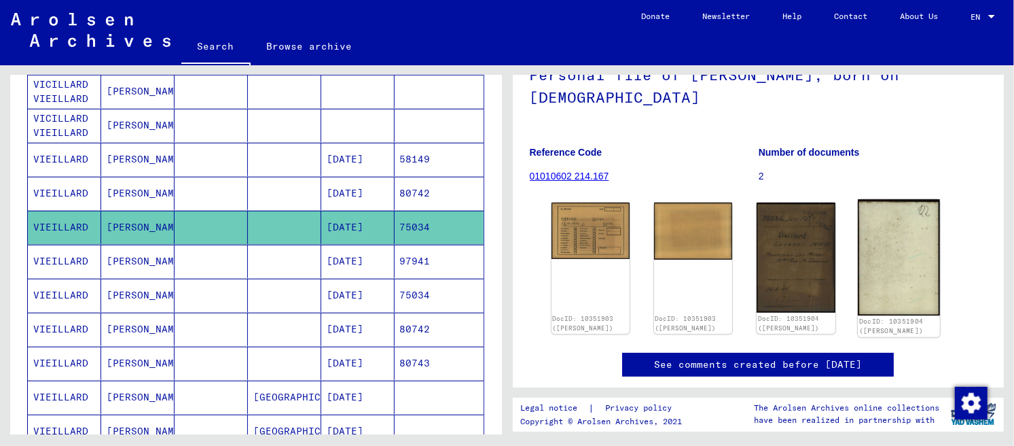
click at [899, 244] on img at bounding box center [899, 257] width 82 height 116
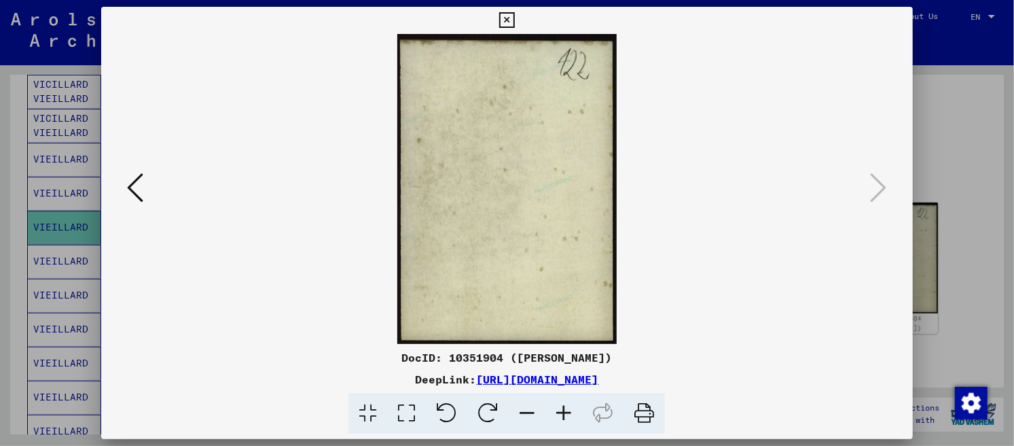
click at [515, 14] on icon at bounding box center [507, 20] width 16 height 16
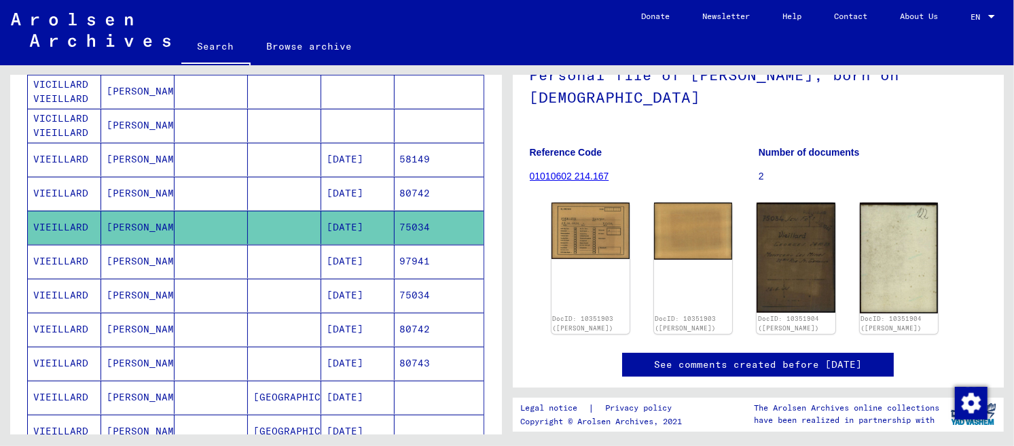
click at [376, 294] on mat-cell "[DATE]" at bounding box center [357, 294] width 73 height 33
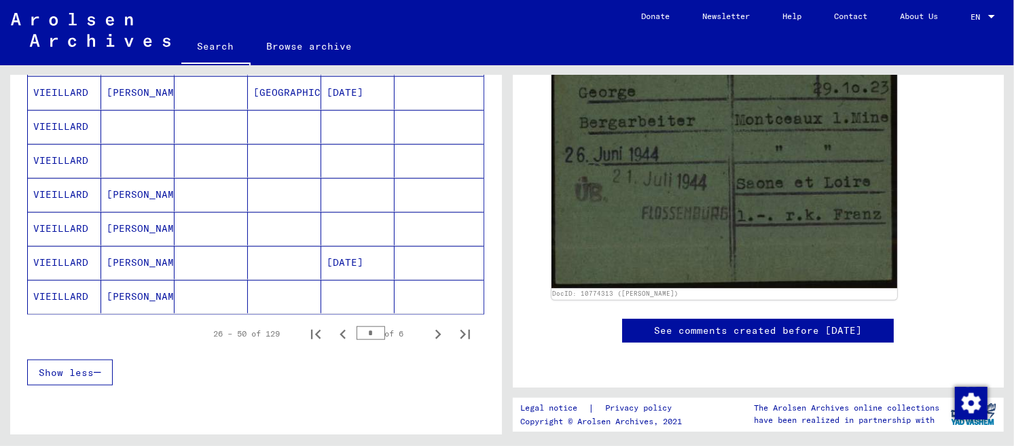
scroll to position [823, 0]
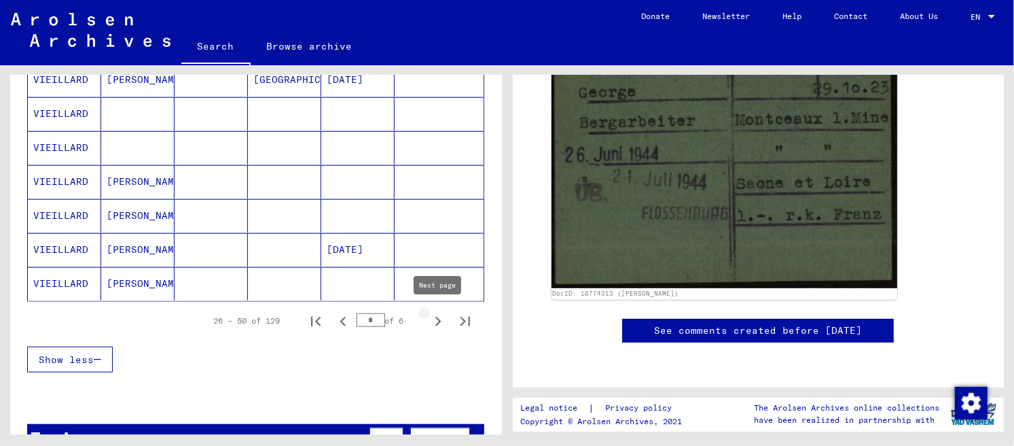
click at [442, 319] on icon "Next page" at bounding box center [438, 321] width 19 height 19
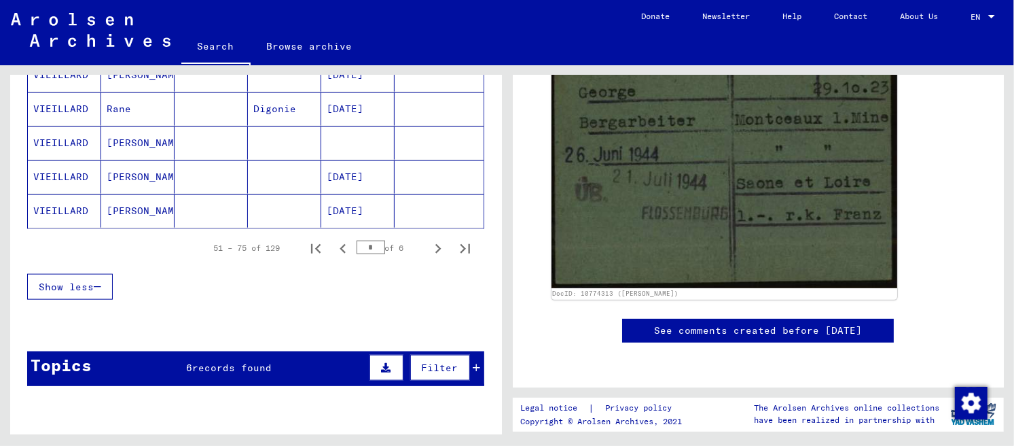
scroll to position [968, 0]
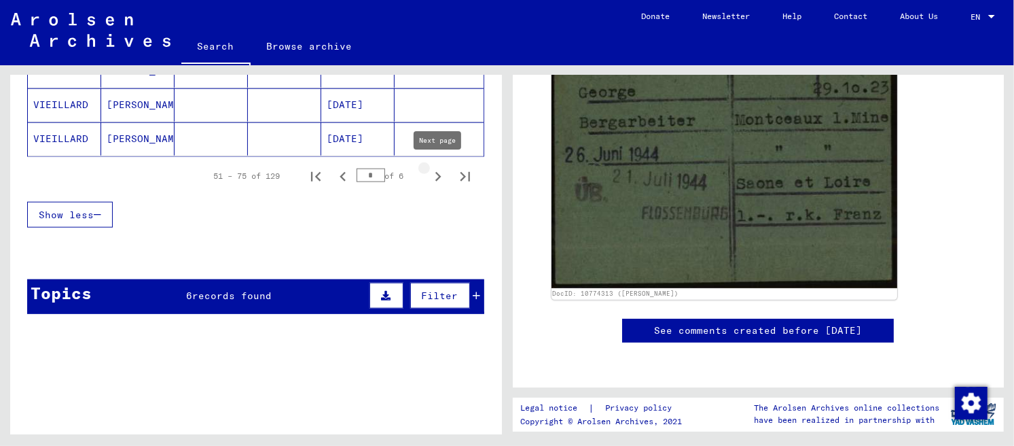
click at [433, 173] on icon "Next page" at bounding box center [438, 176] width 19 height 19
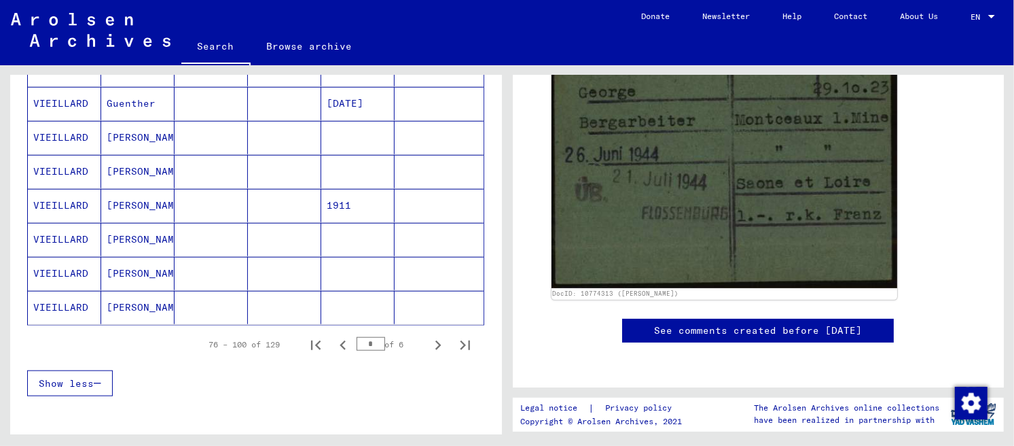
scroll to position [871, 0]
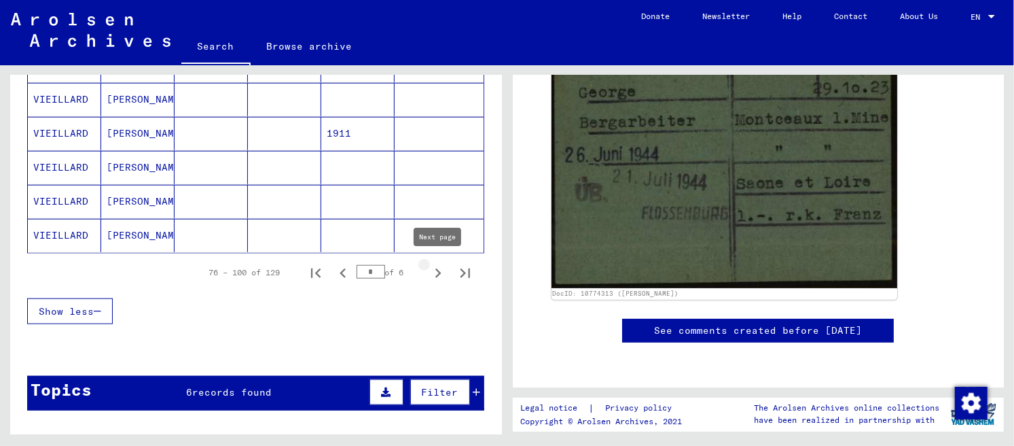
click at [437, 268] on icon "Next page" at bounding box center [438, 273] width 6 height 10
type input "*"
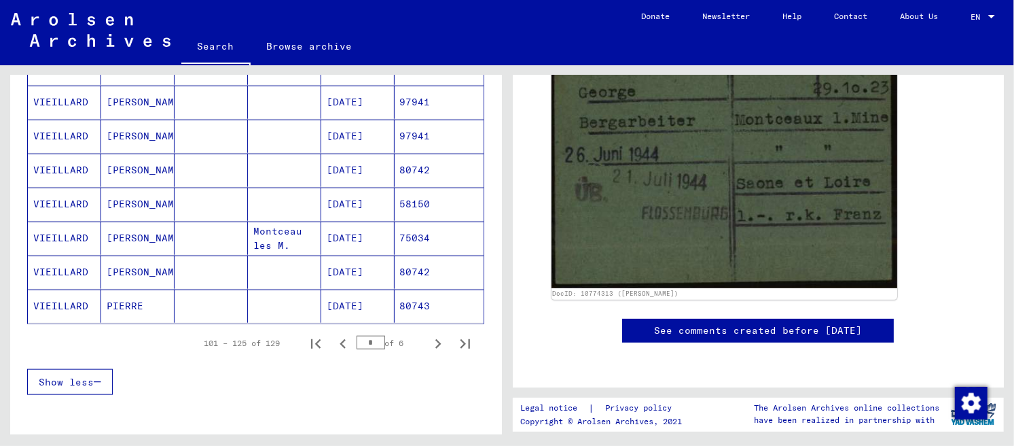
scroll to position [799, 0]
click at [355, 238] on mat-cell "[DATE]" at bounding box center [357, 239] width 73 height 33
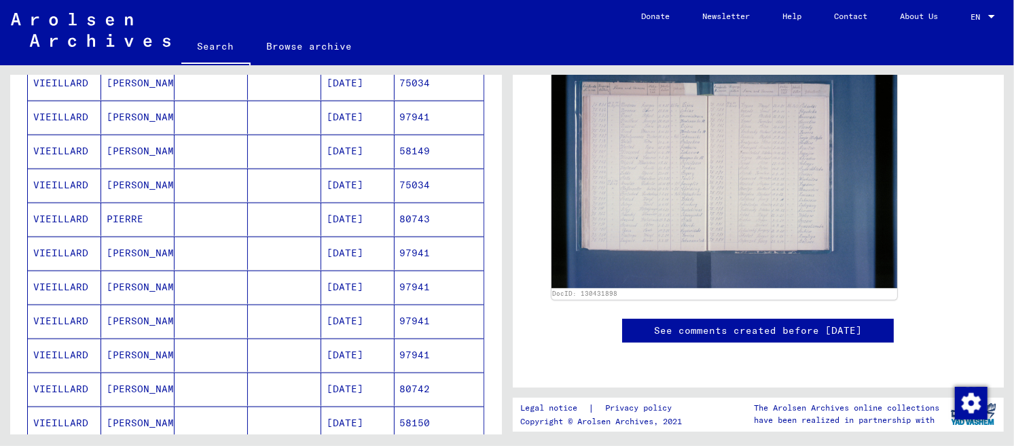
scroll to position [558, 0]
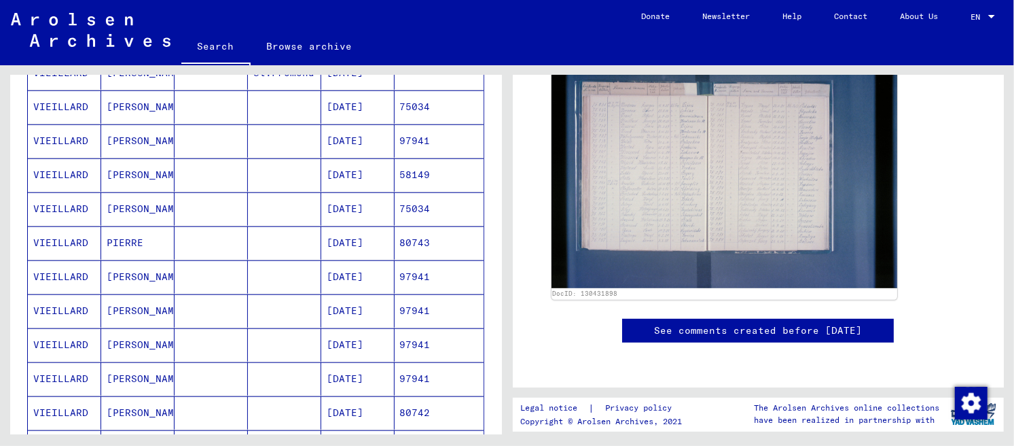
click at [420, 211] on mat-cell "75034" at bounding box center [439, 208] width 89 height 33
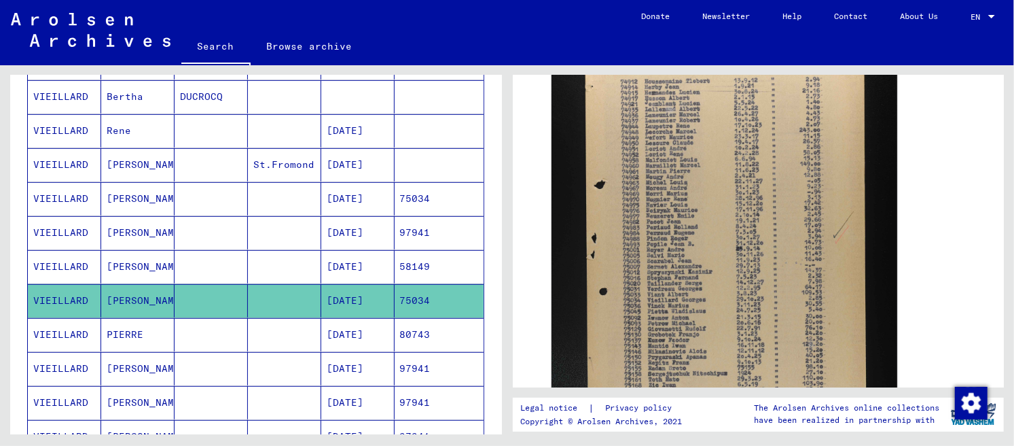
scroll to position [462, 0]
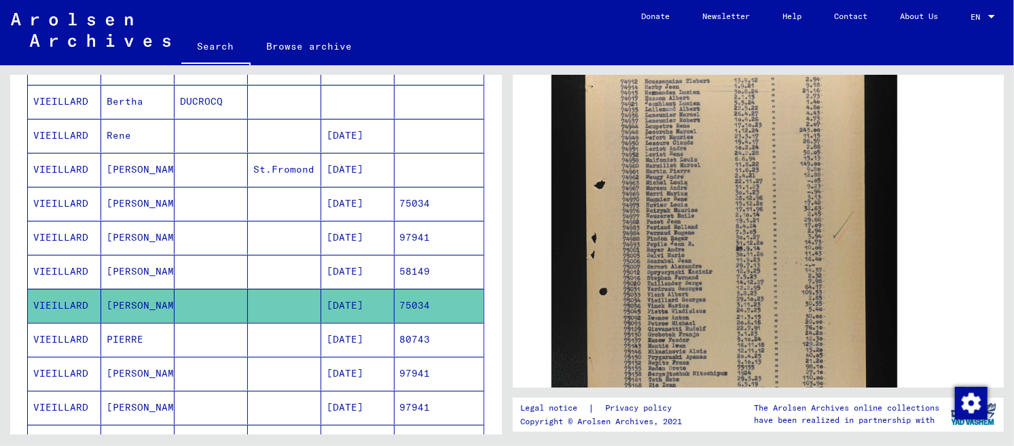
click at [389, 206] on mat-cell "[DATE]" at bounding box center [357, 203] width 73 height 33
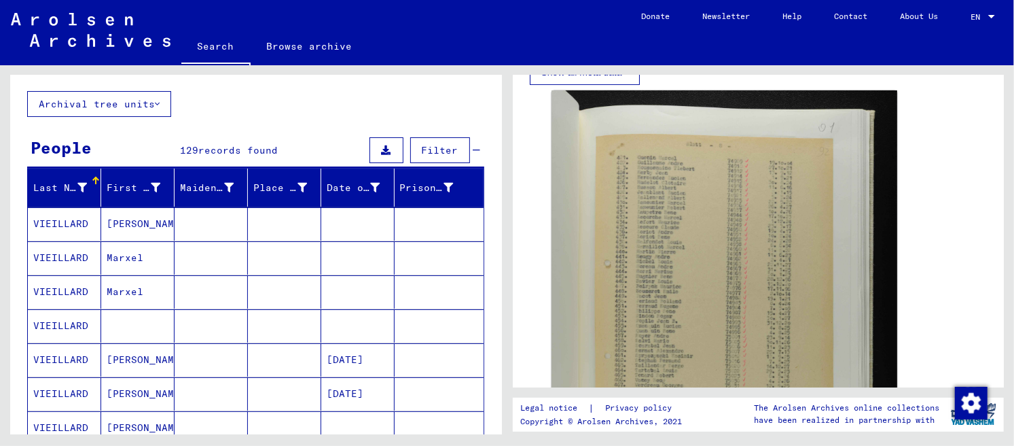
scroll to position [5, 0]
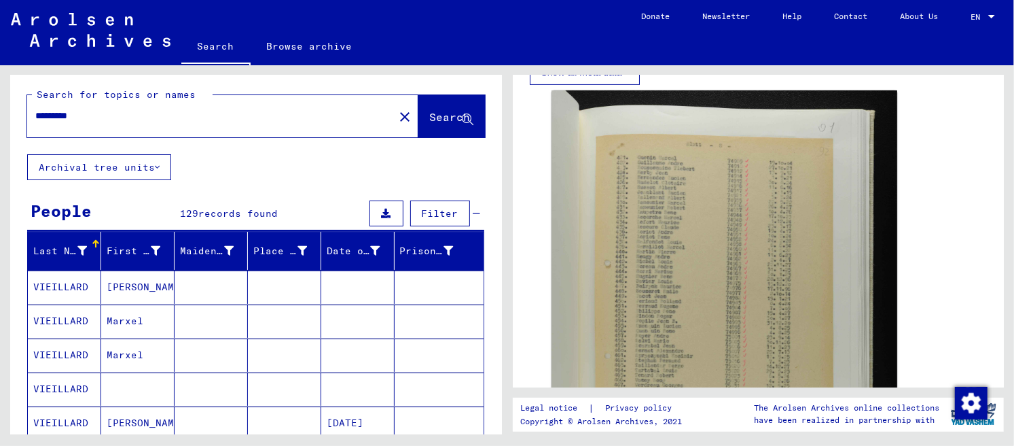
click at [187, 121] on input "*********" at bounding box center [210, 116] width 350 height 14
drag, startPoint x: 202, startPoint y: 121, endPoint x: 1, endPoint y: 98, distance: 203.1
click at [35, 109] on input "*********" at bounding box center [210, 116] width 350 height 14
type input "**********"
click at [436, 119] on span "Search" at bounding box center [450, 117] width 41 height 14
